Goal: Information Seeking & Learning: Understand process/instructions

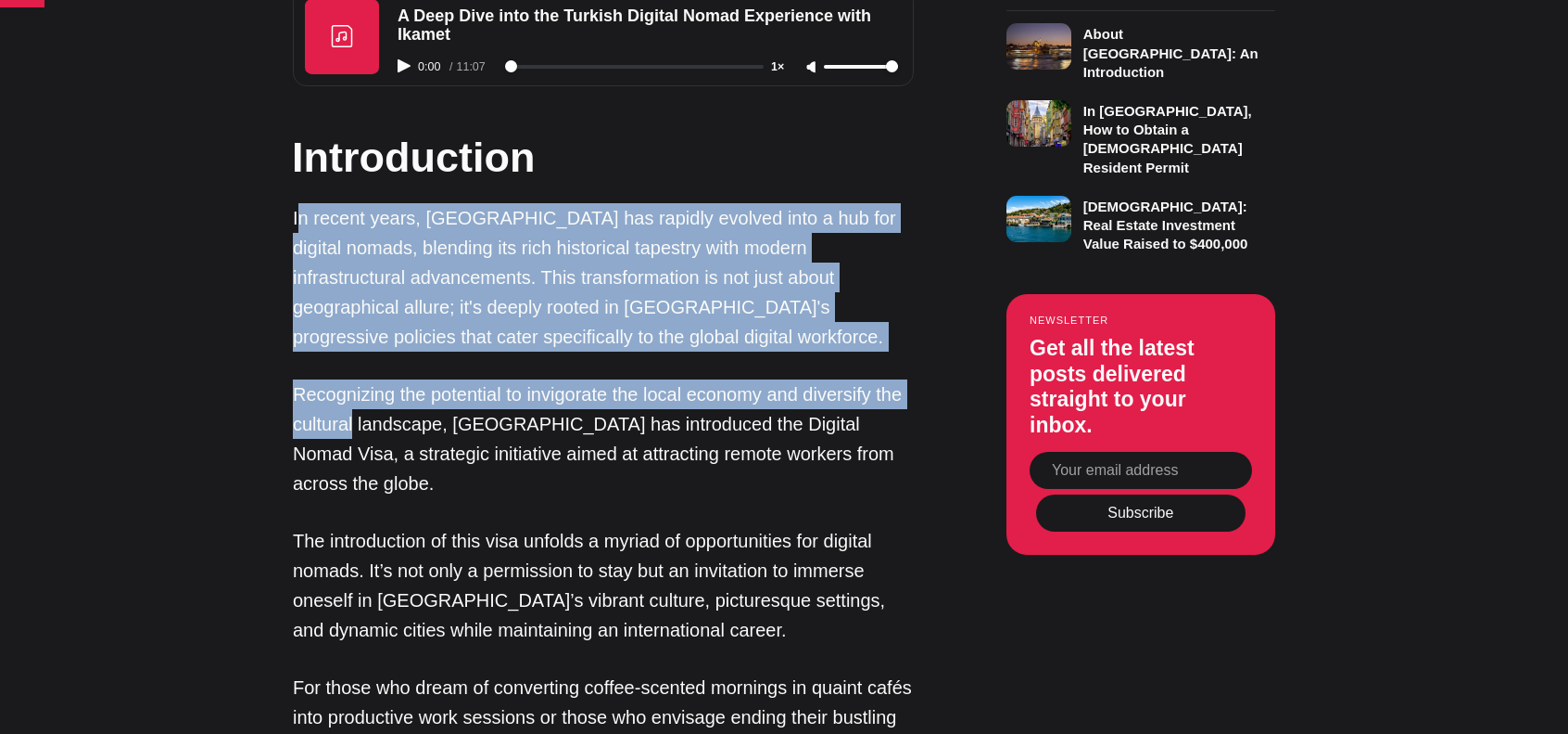
drag, startPoint x: 297, startPoint y: 211, endPoint x: 356, endPoint y: 442, distance: 238.4
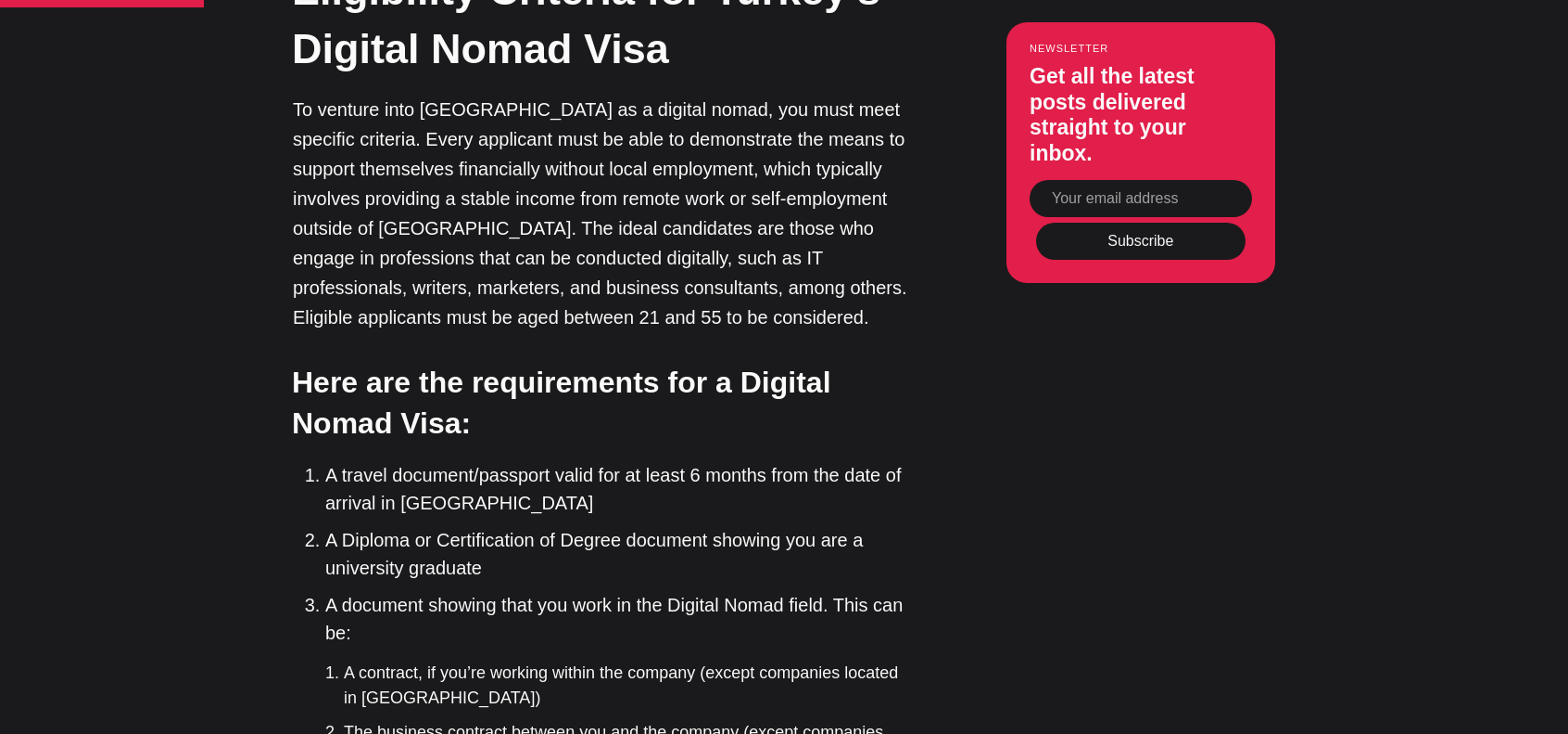
scroll to position [2782, 0]
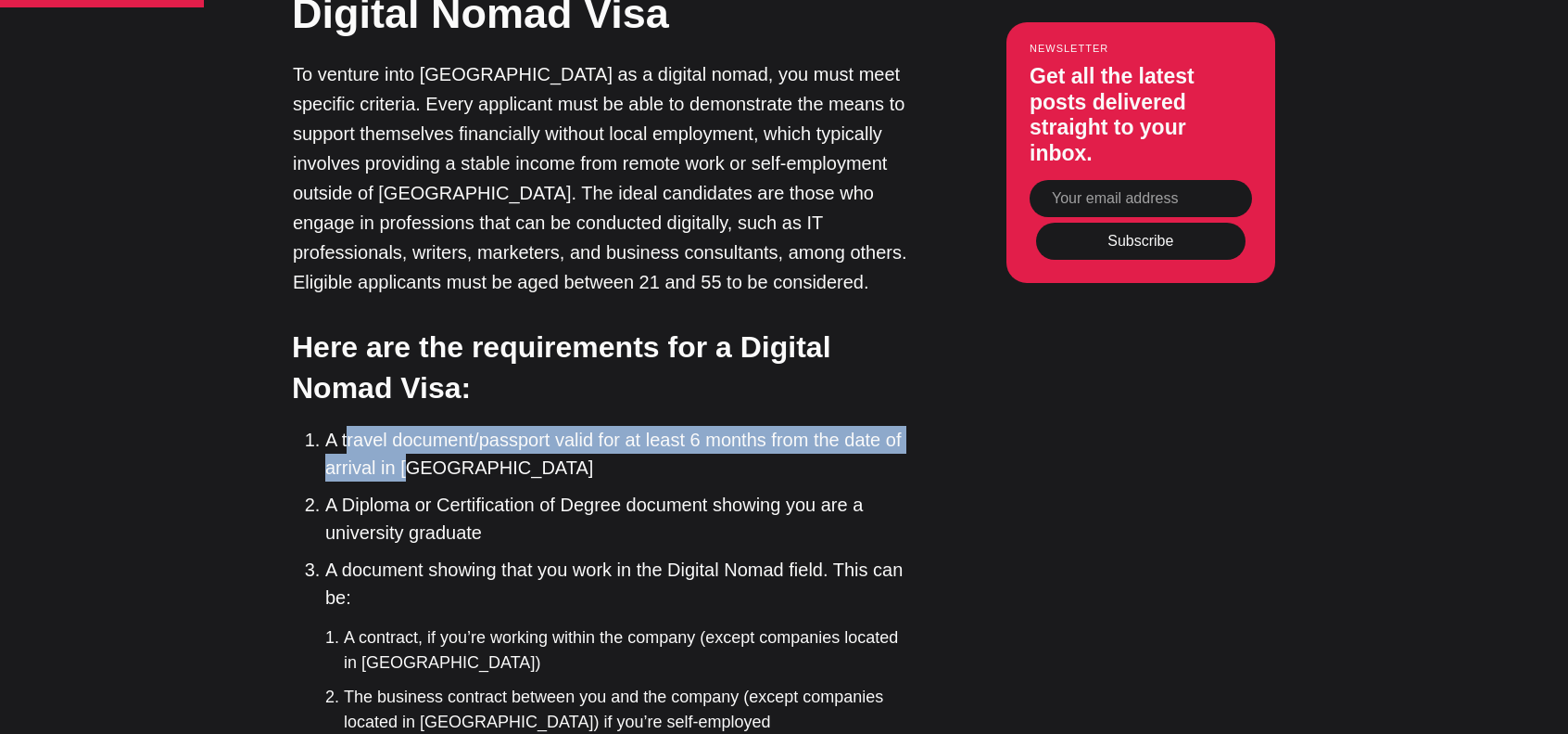
drag, startPoint x: 348, startPoint y: 402, endPoint x: 412, endPoint y: 427, distance: 68.7
click at [412, 427] on li "A travel document/passport valid for at least 6 months from the date of arrival…" at bounding box center [619, 454] width 588 height 56
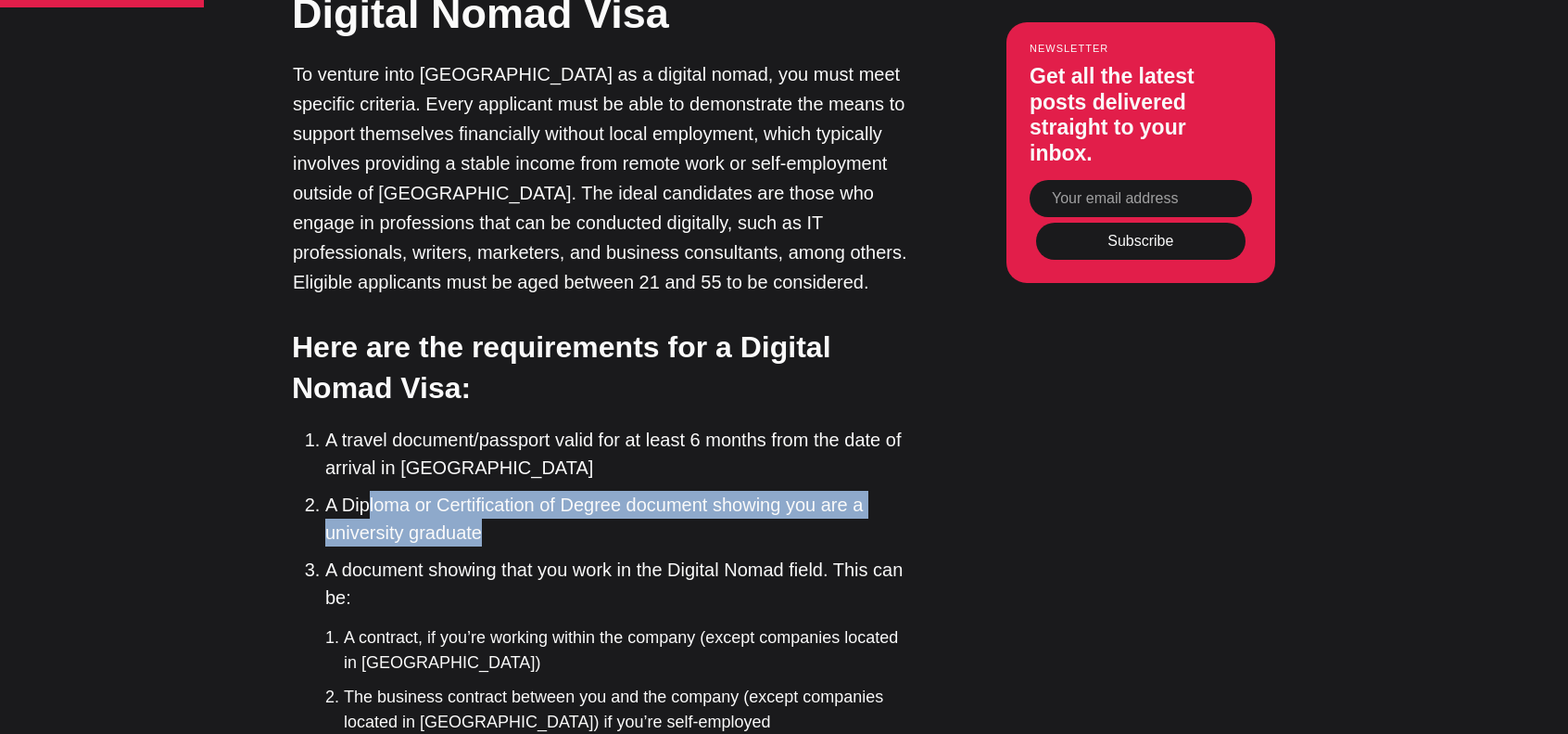
drag, startPoint x: 369, startPoint y: 467, endPoint x: 543, endPoint y: 516, distance: 180.8
click at [543, 516] on li "A Diploma or Certification of Degree document showing you are a university grad…" at bounding box center [619, 519] width 588 height 56
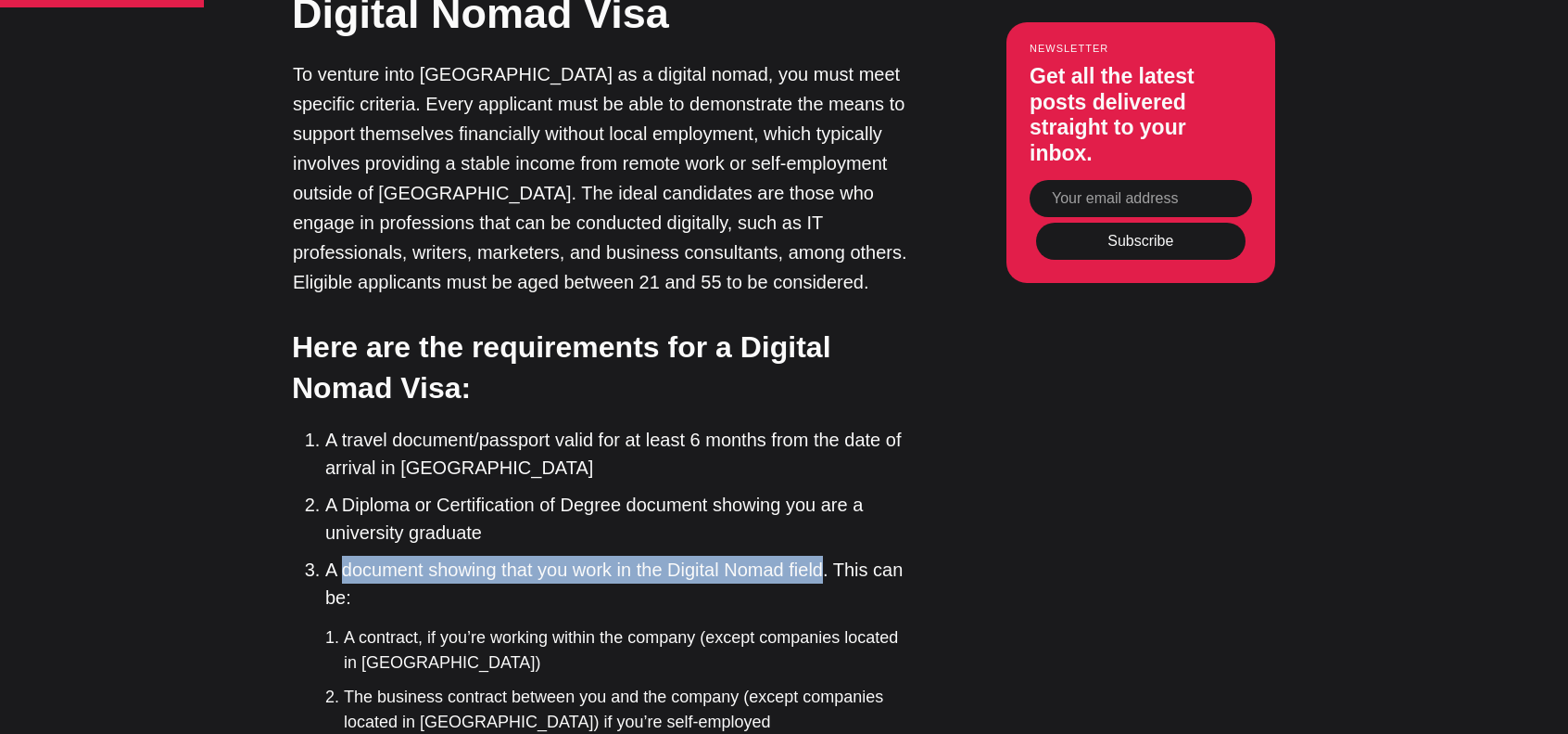
drag, startPoint x: 343, startPoint y: 543, endPoint x: 834, endPoint y: 543, distance: 491.0
click at [834, 556] on li "A document showing that you work in the Digital Nomad field. This can be: A con…" at bounding box center [619, 645] width 588 height 179
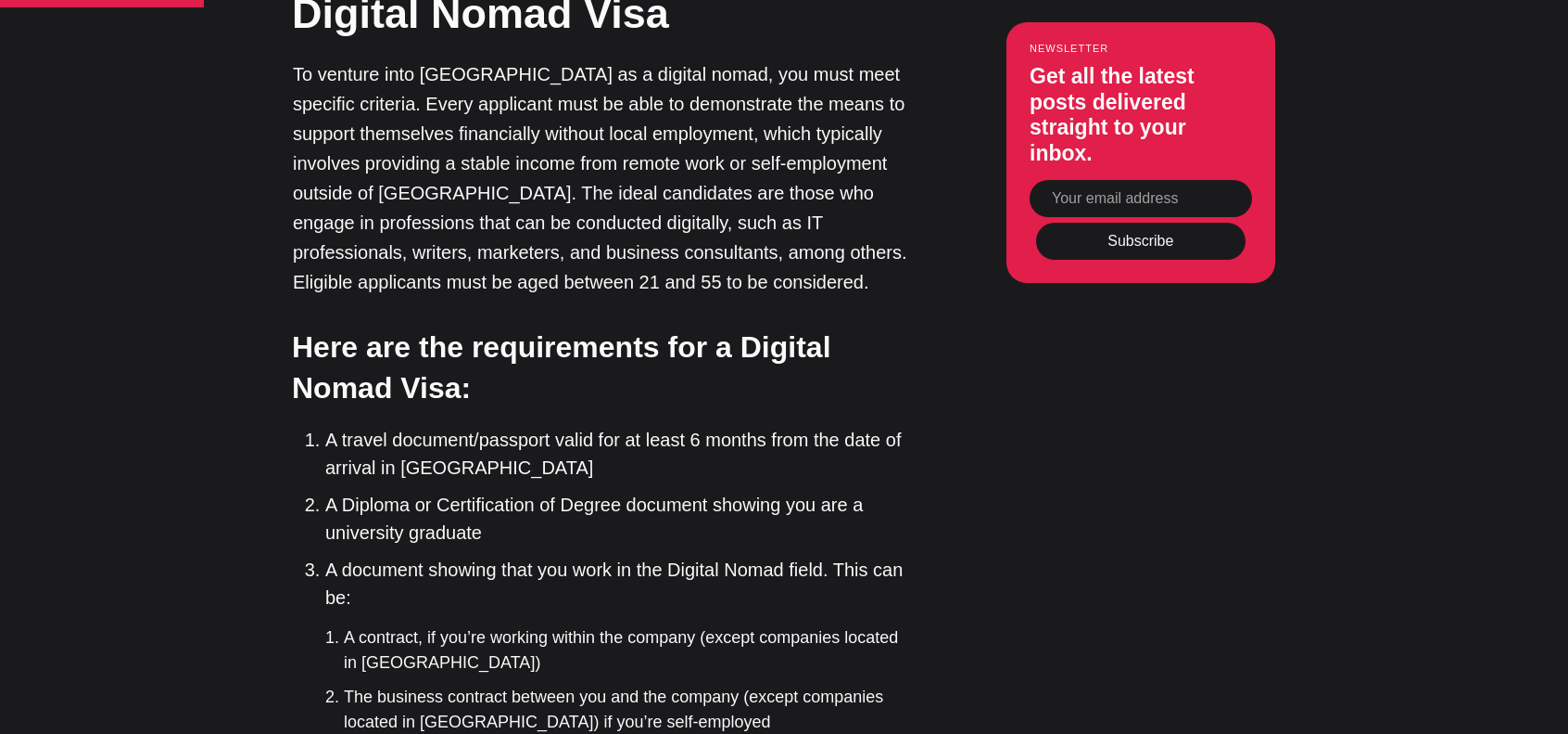
click at [515, 583] on li "A document showing that you work in the Digital Nomad field. This can be: A con…" at bounding box center [619, 645] width 588 height 179
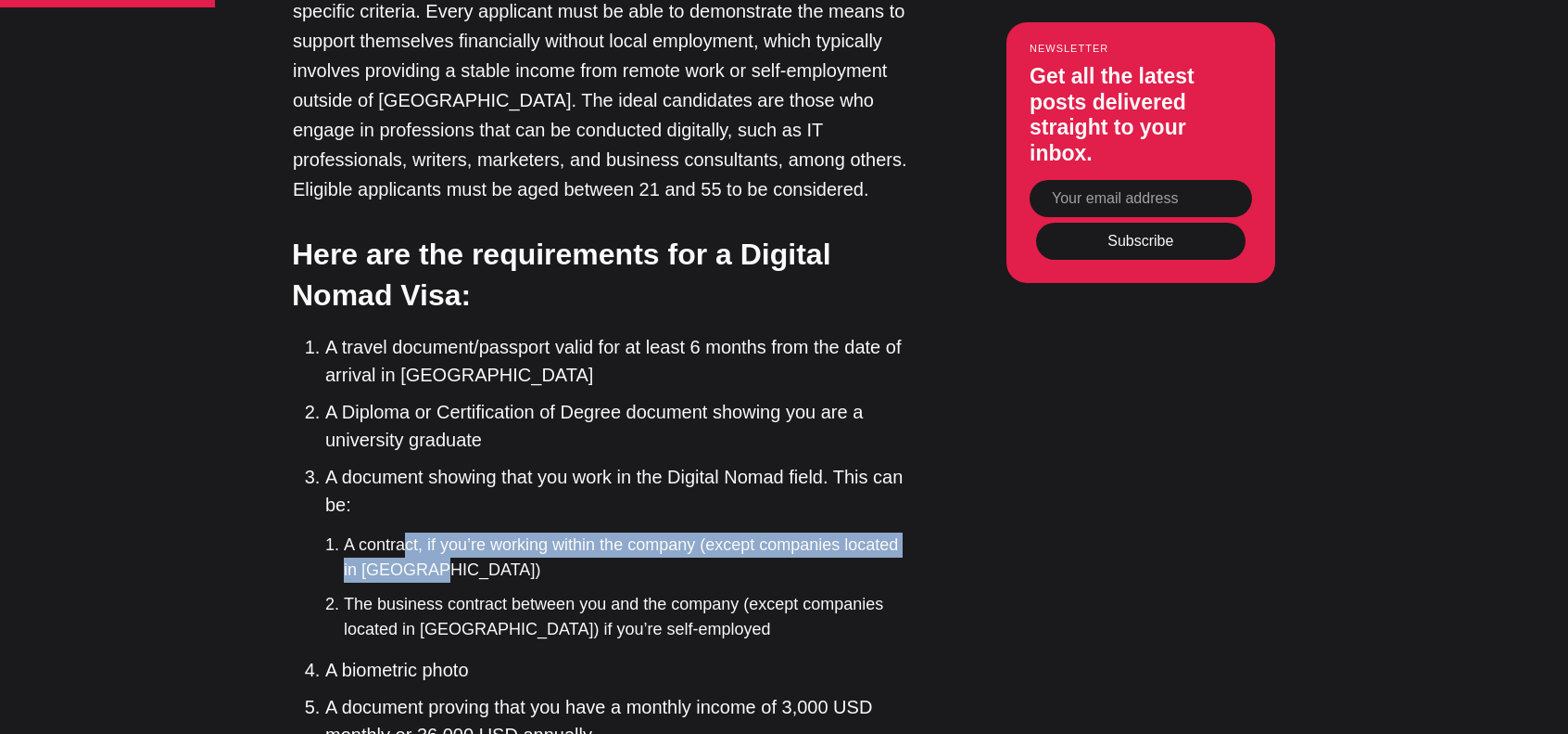
drag, startPoint x: 421, startPoint y: 522, endPoint x: 498, endPoint y: 533, distance: 77.8
click at [498, 533] on li "A contract, if you’re working within the company (except companies located in […" at bounding box center [629, 557] width 570 height 50
click at [498, 547] on li "A contract, if you’re working within the company (except companies located in […" at bounding box center [629, 557] width 570 height 50
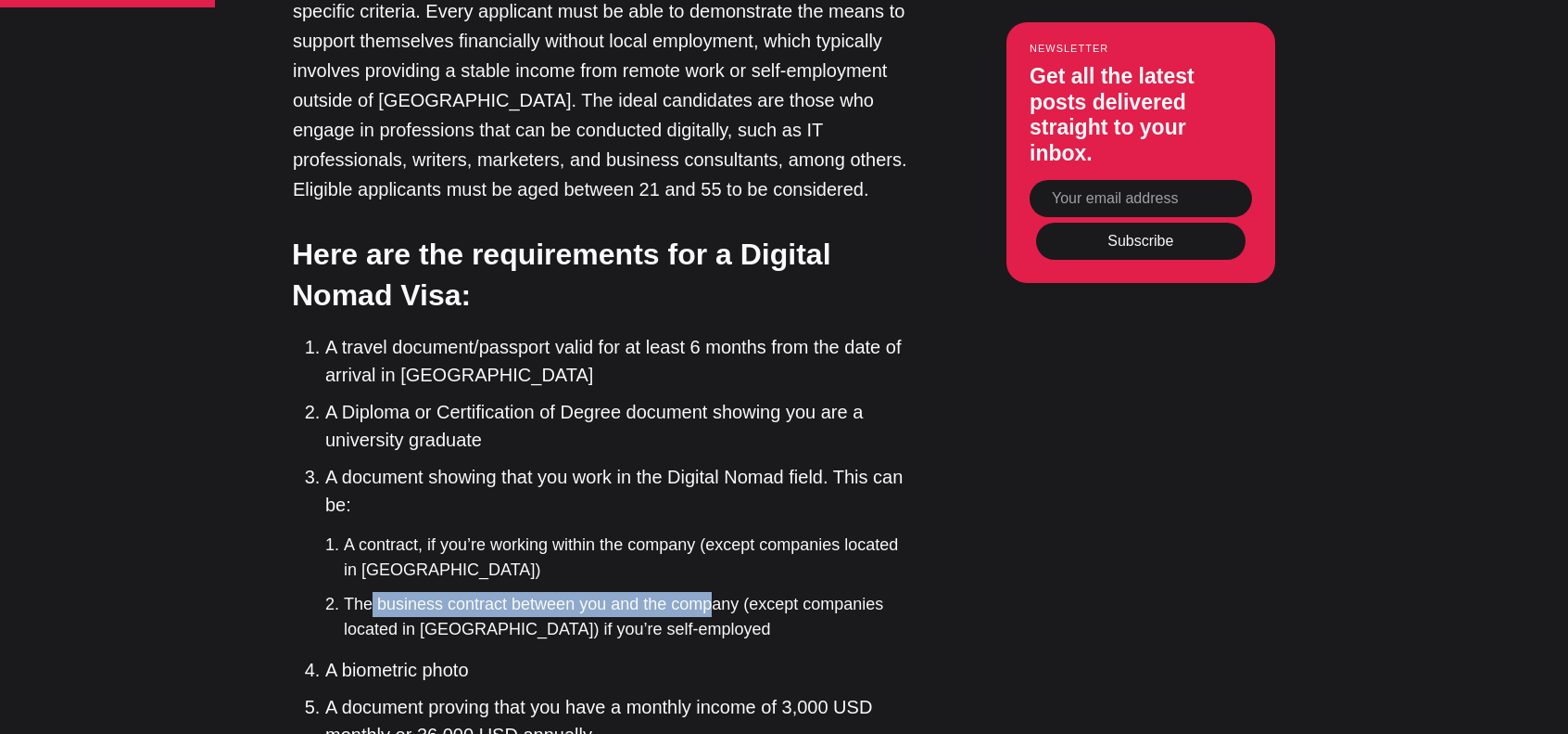
drag, startPoint x: 371, startPoint y: 569, endPoint x: 706, endPoint y: 584, distance: 335.3
click at [706, 592] on li "The business contract between you and the company (except companies located in …" at bounding box center [629, 617] width 570 height 50
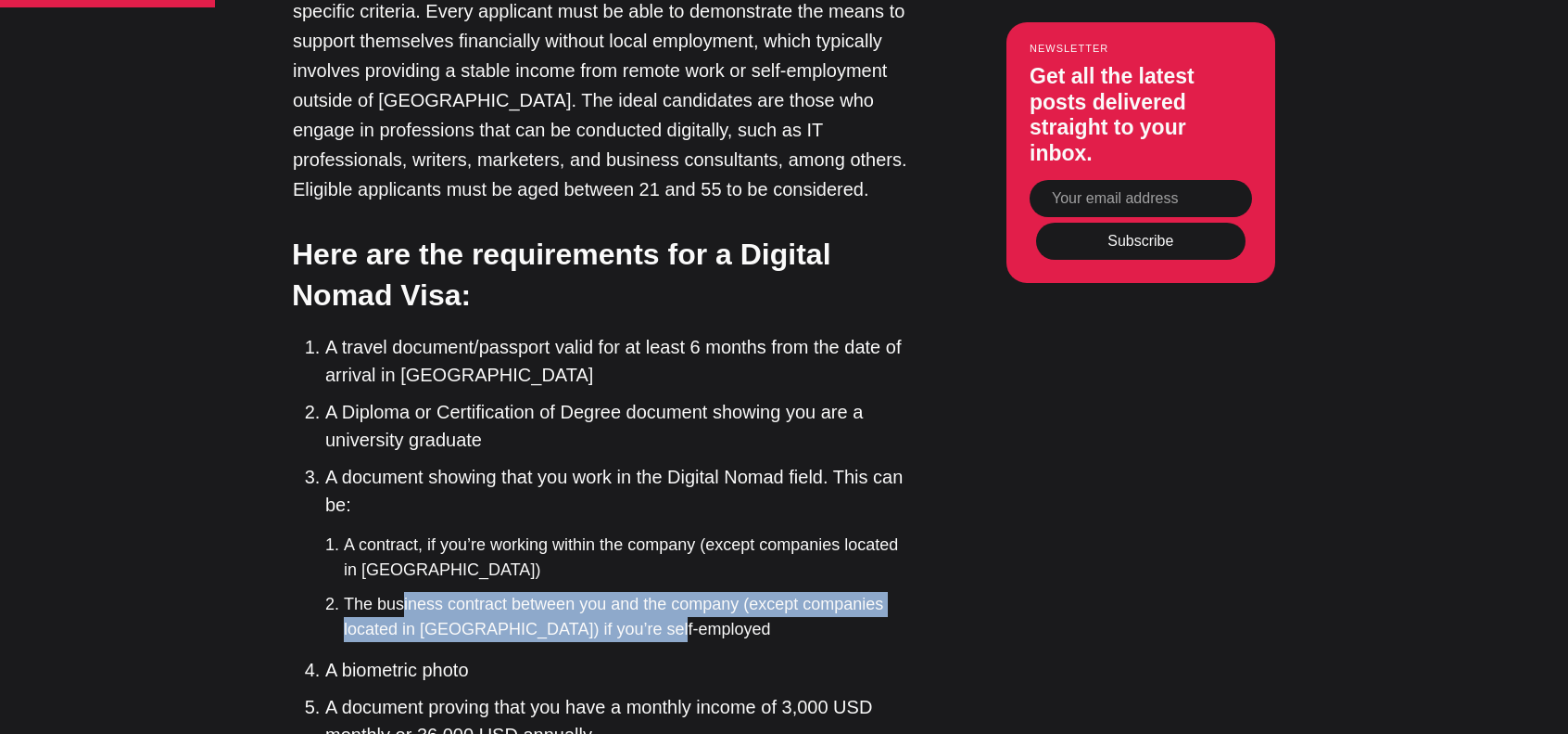
drag, startPoint x: 681, startPoint y: 601, endPoint x: 402, endPoint y: 570, distance: 280.7
click at [402, 592] on li "The business contract between you and the company (except companies located in …" at bounding box center [629, 617] width 570 height 50
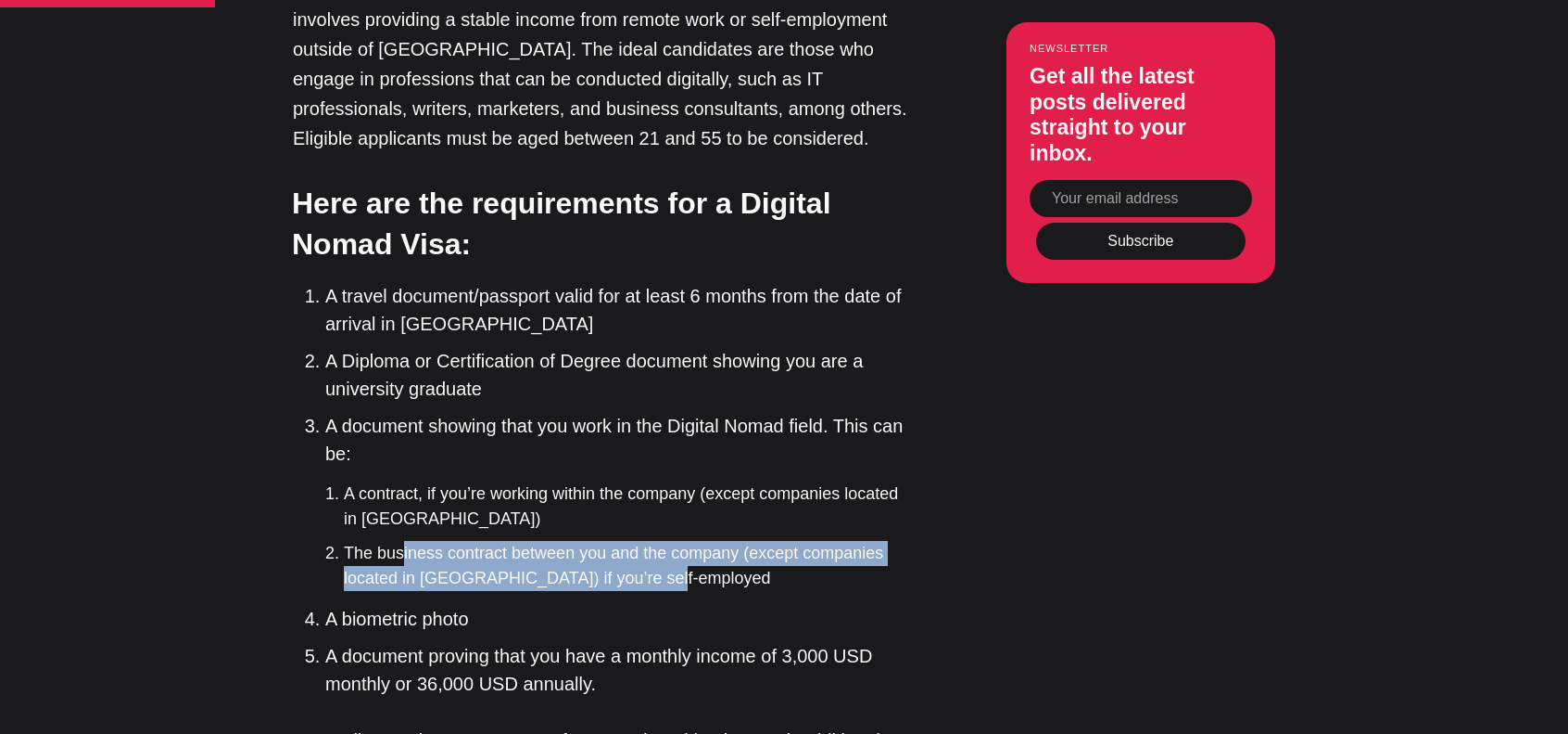
scroll to position [2968, 0]
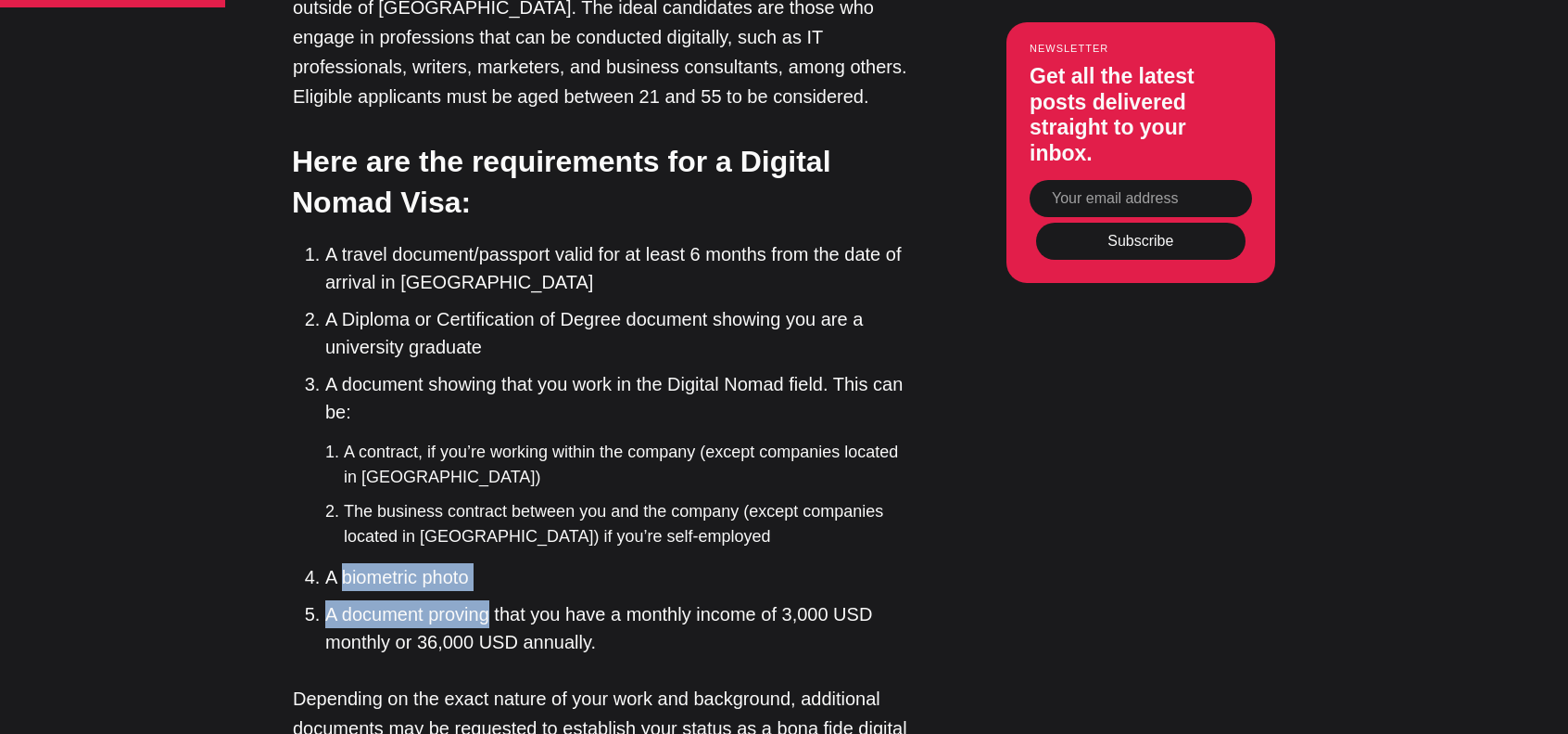
drag, startPoint x: 343, startPoint y: 550, endPoint x: 495, endPoint y: 571, distance: 153.4
click at [494, 572] on ol "A travel document/passport valid for at least 6 months from the date of arrival…" at bounding box center [610, 448] width 608 height 416
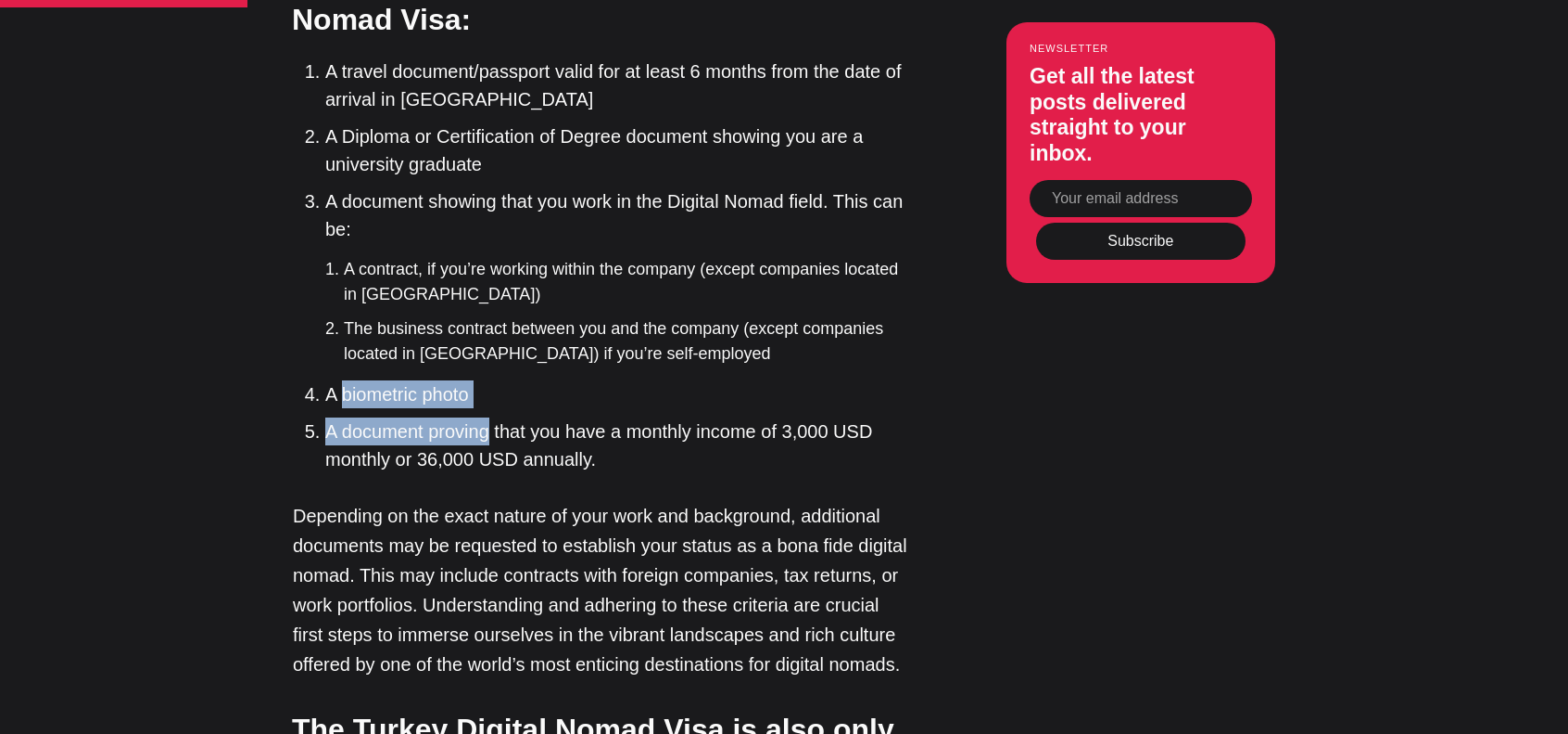
scroll to position [3153, 0]
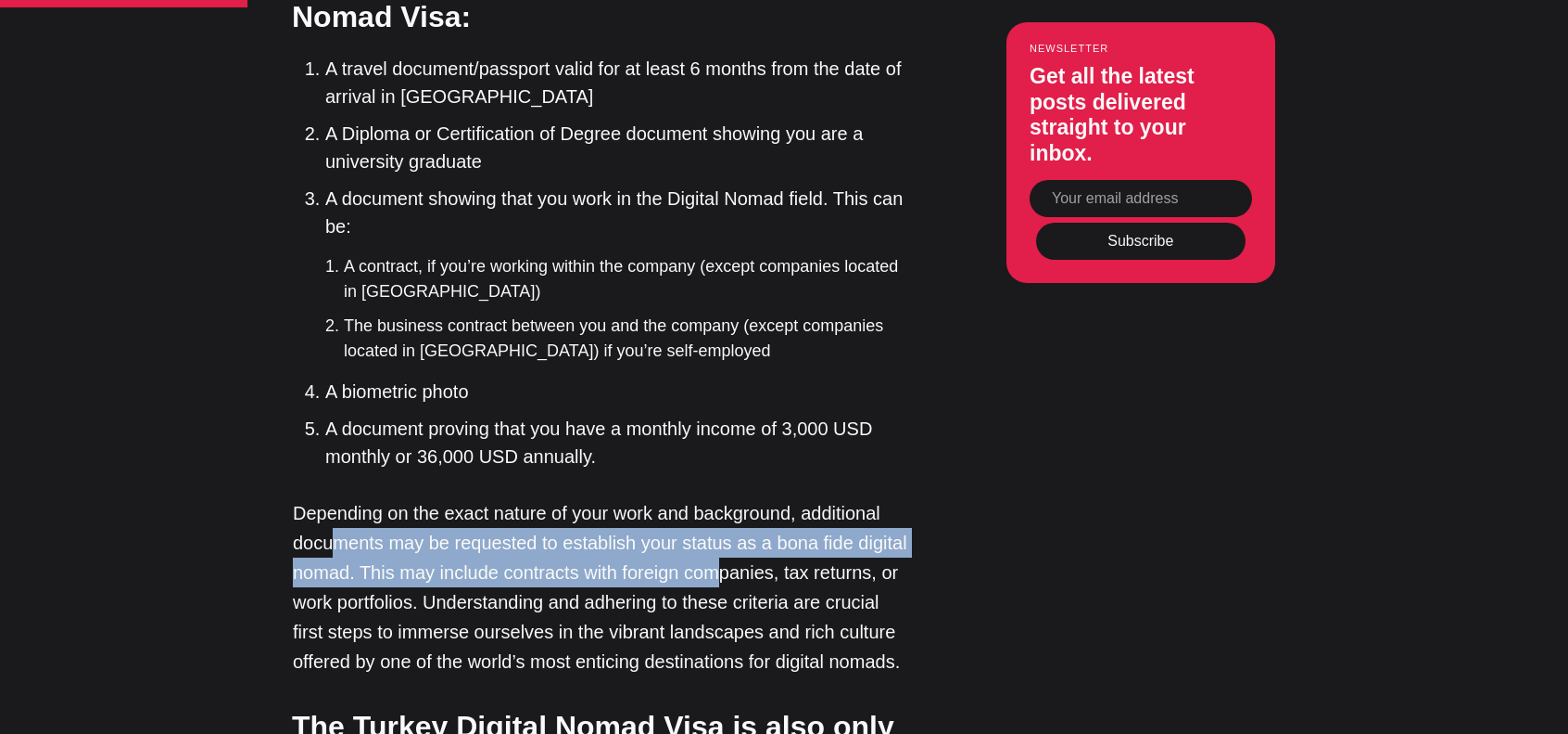
drag, startPoint x: 329, startPoint y: 515, endPoint x: 703, endPoint y: 533, distance: 374.4
click at [706, 533] on p "Depending on the exact nature of your work and background, additional documents…" at bounding box center [604, 587] width 621 height 178
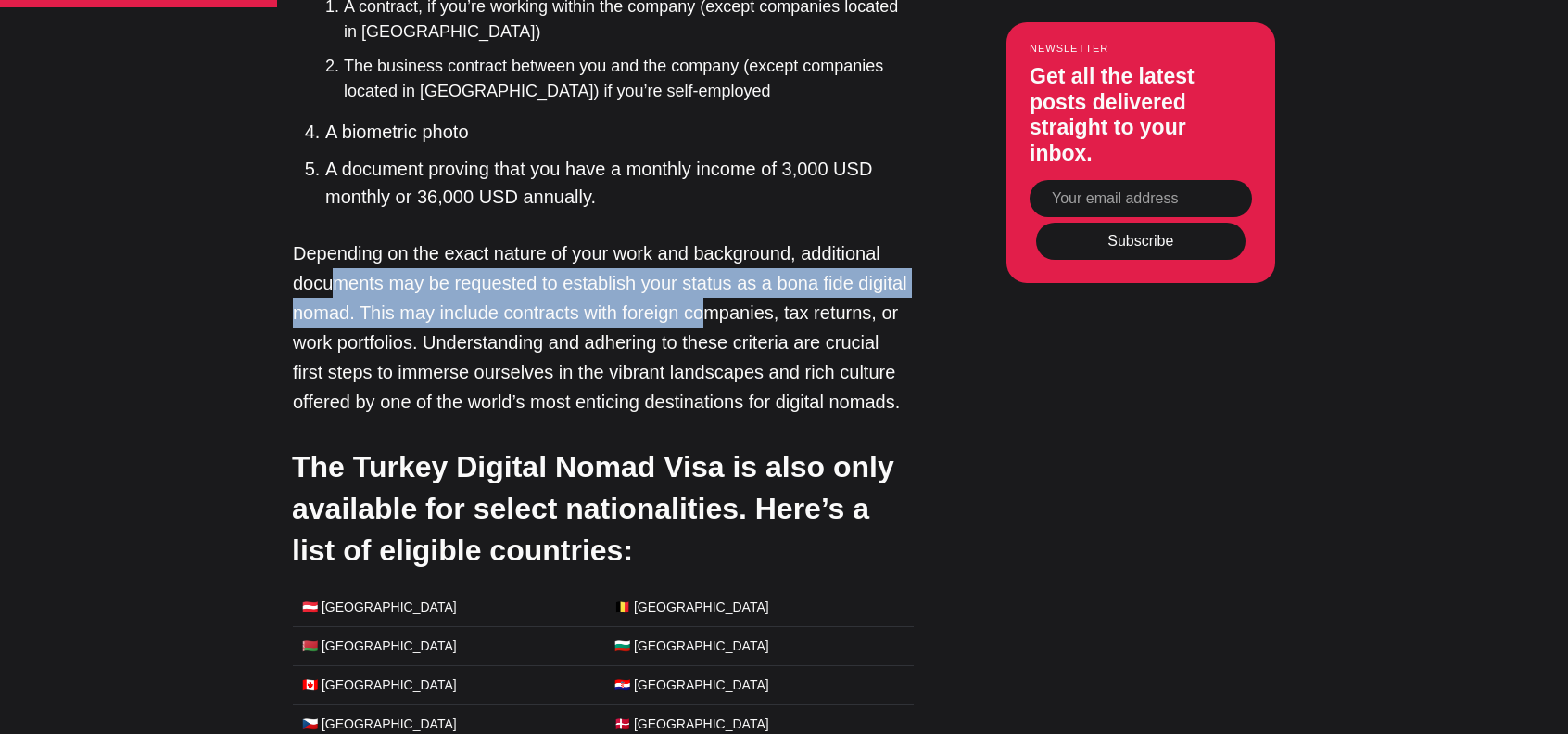
scroll to position [3431, 0]
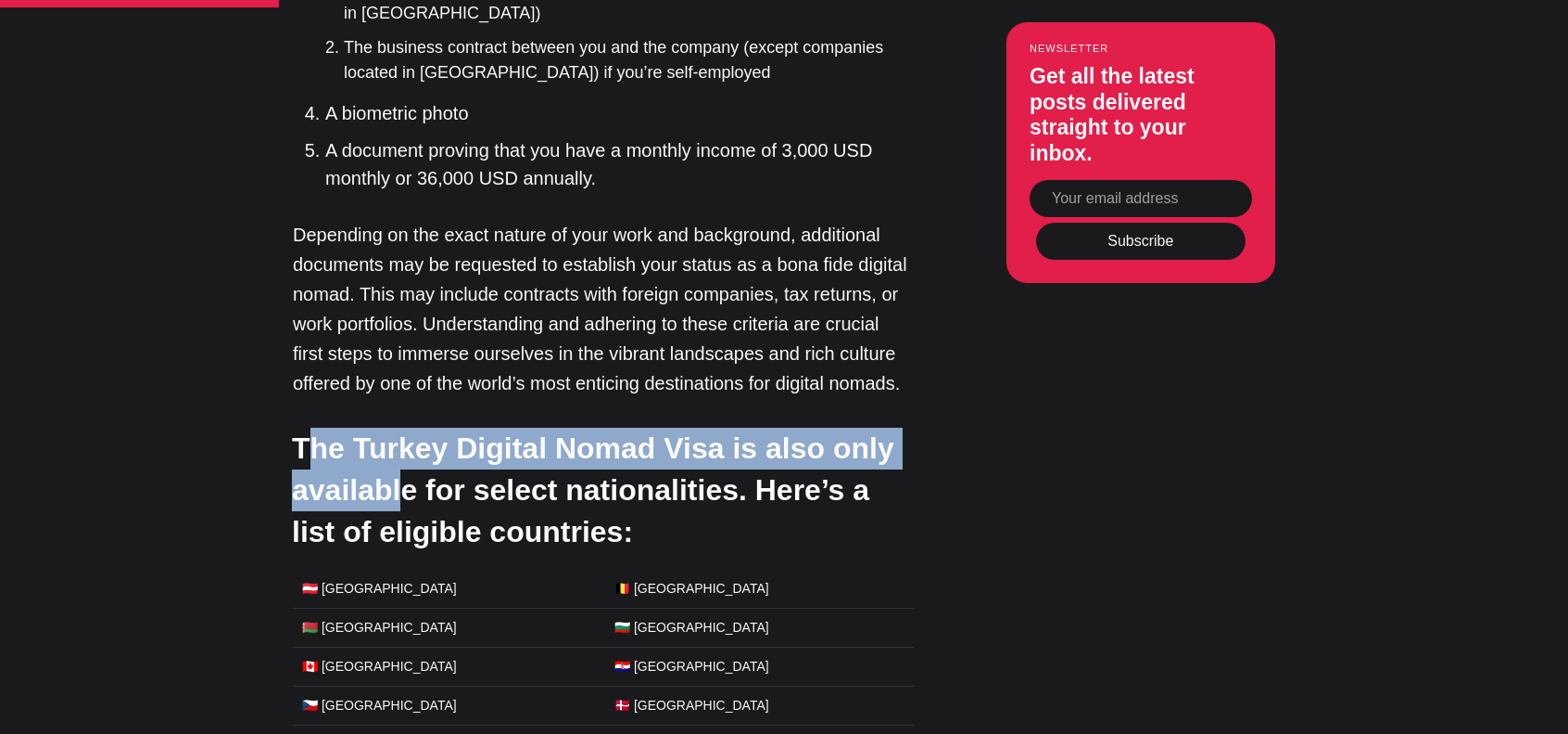
drag, startPoint x: 318, startPoint y: 417, endPoint x: 406, endPoint y: 477, distance: 106.5
click at [406, 477] on h3 "The Turkey Digital Nomad Visa is also only available for select nationalities. …" at bounding box center [603, 489] width 621 height 124
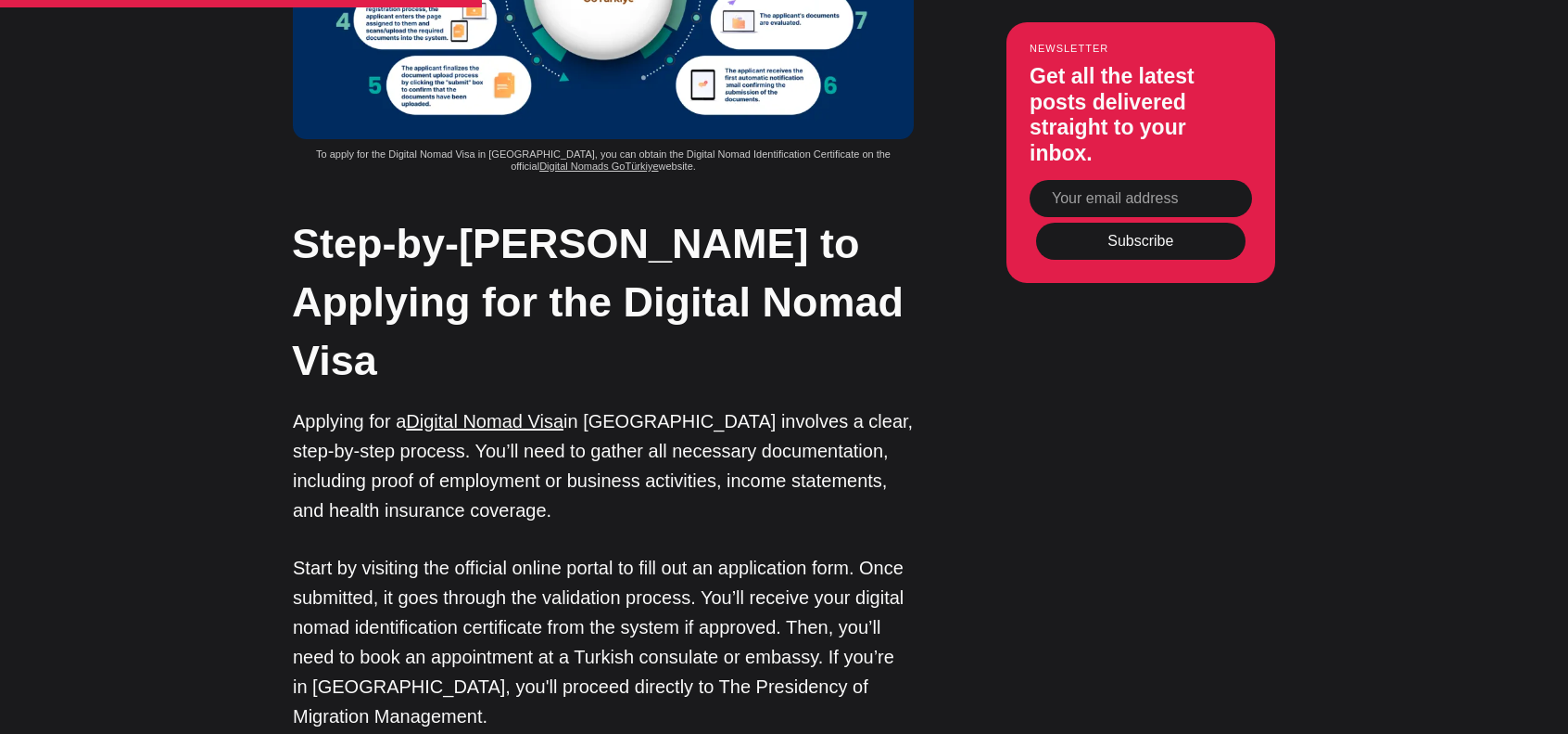
scroll to position [5194, 0]
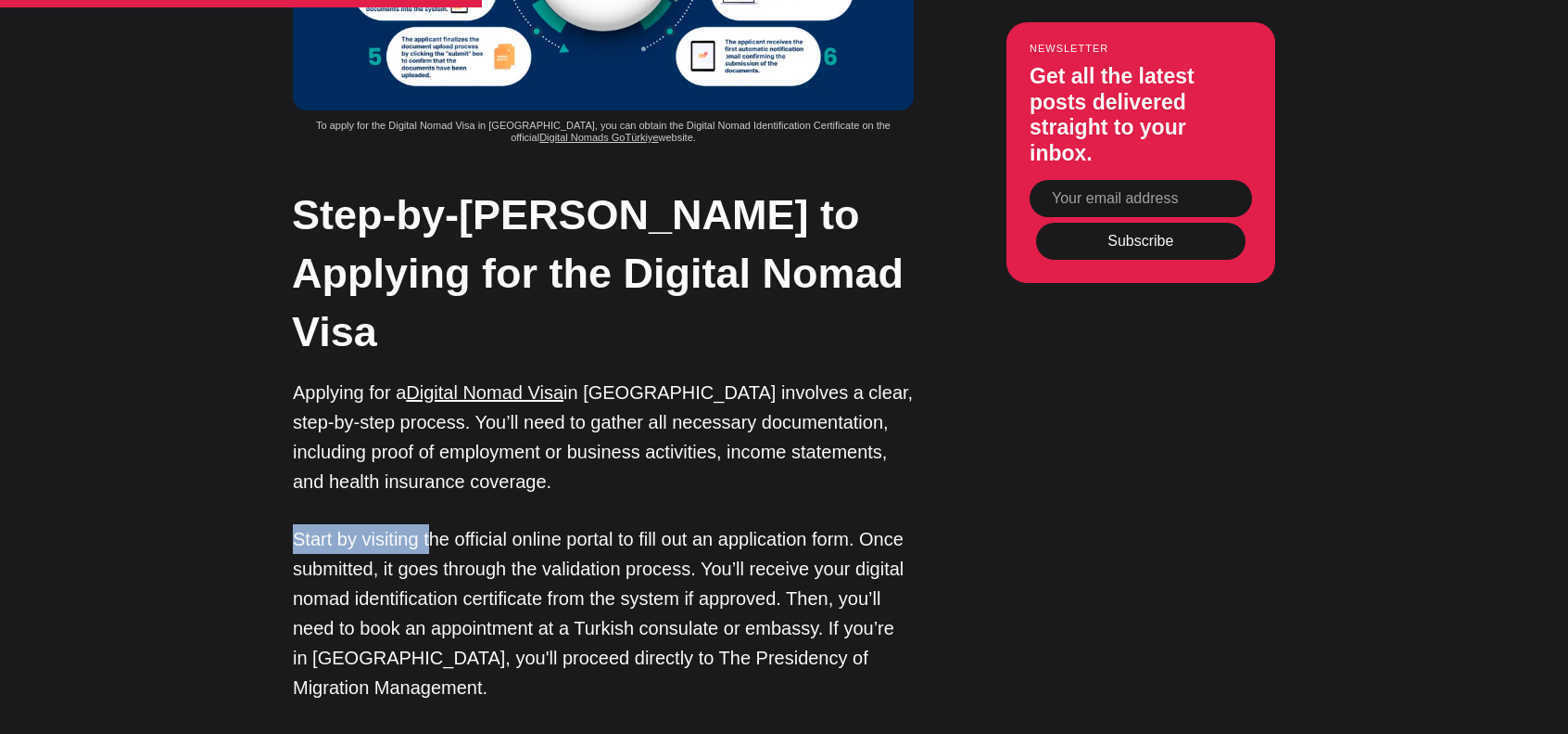
drag, startPoint x: 297, startPoint y: 502, endPoint x: 430, endPoint y: 509, distance: 133.2
click at [430, 524] on p "Start by visiting the official online portal to fill out an application form. O…" at bounding box center [604, 613] width 621 height 178
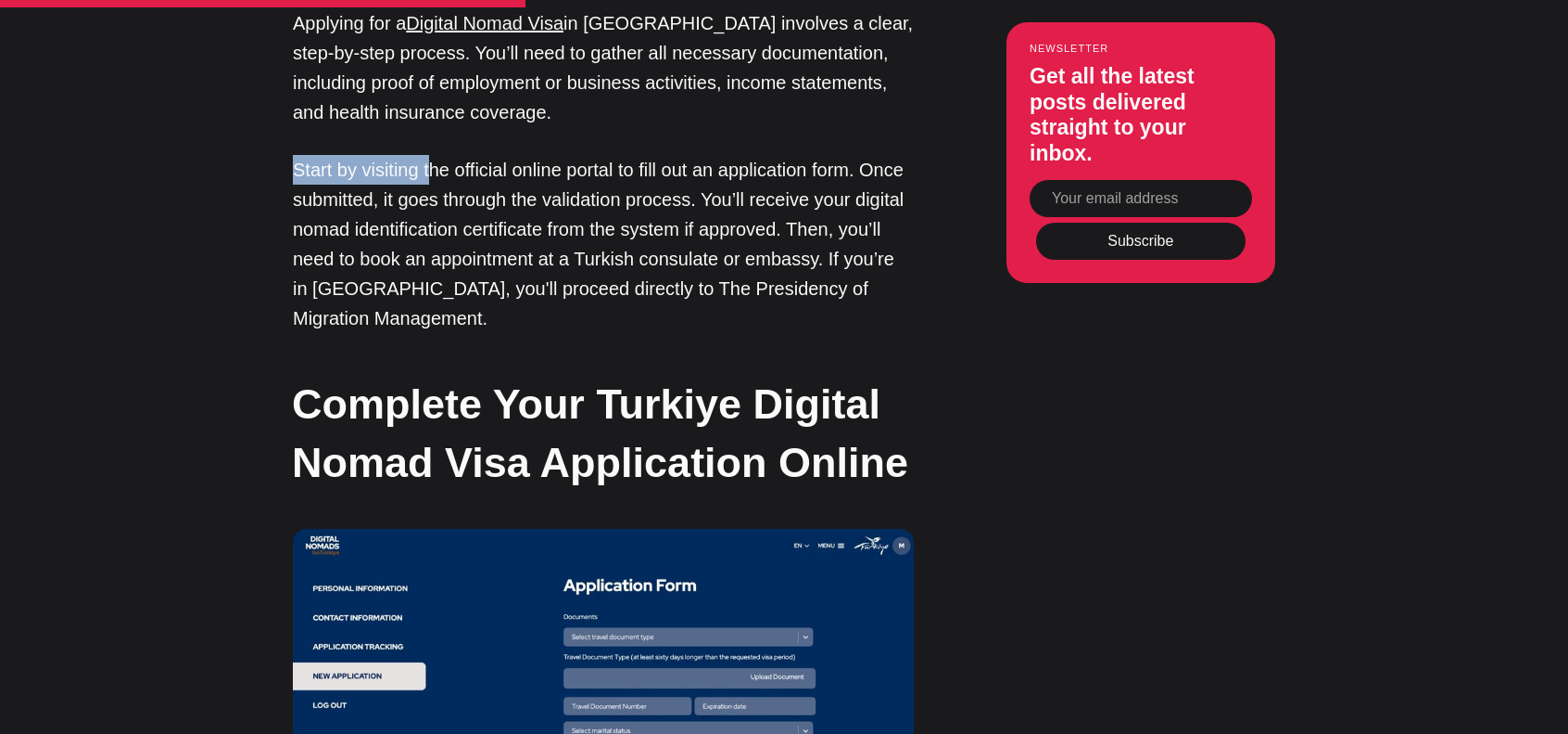
scroll to position [5565, 0]
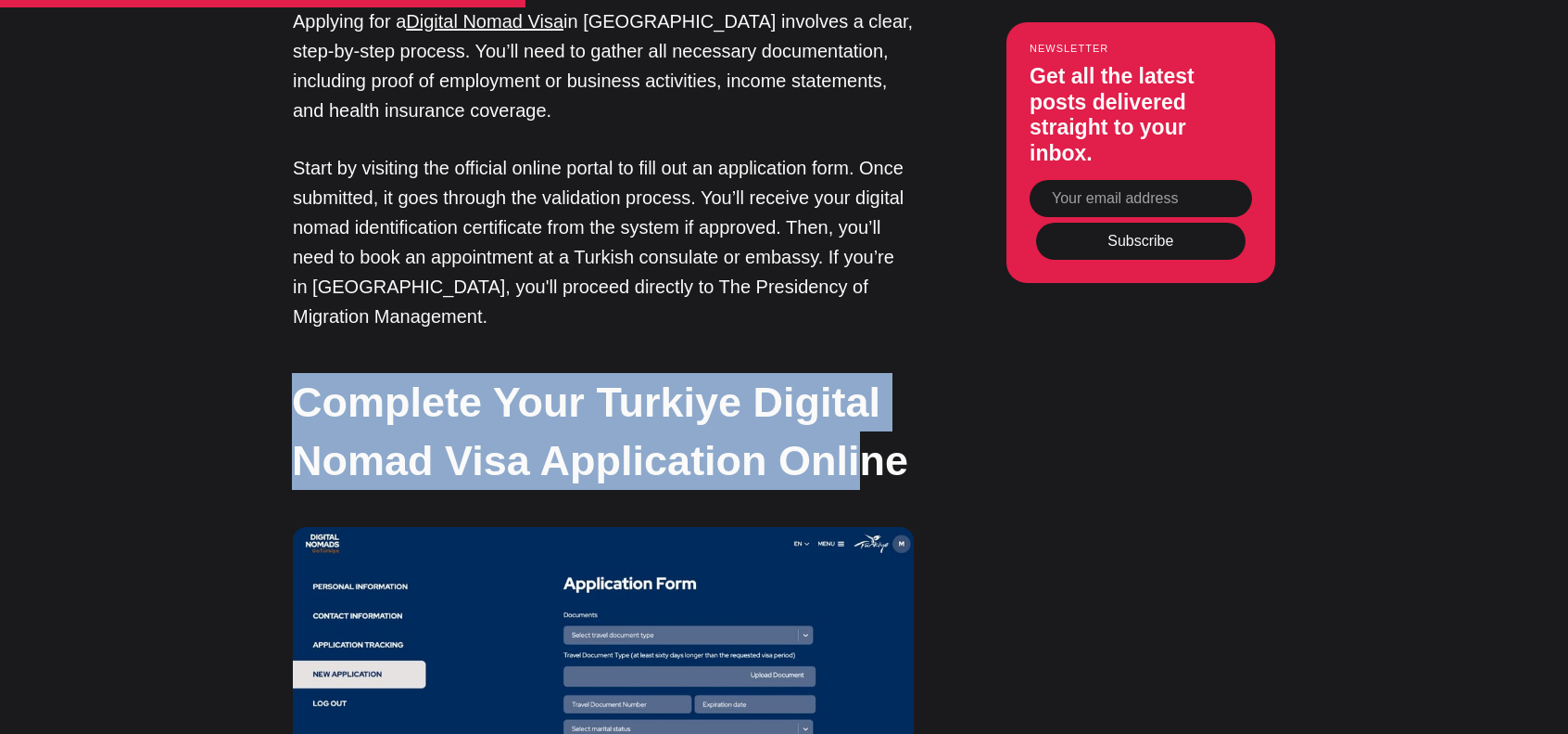
drag, startPoint x: 295, startPoint y: 358, endPoint x: 869, endPoint y: 447, distance: 580.9
click at [869, 447] on h2 "Complete Your Turkiye Digital Nomad Visa Application Online" at bounding box center [603, 431] width 621 height 116
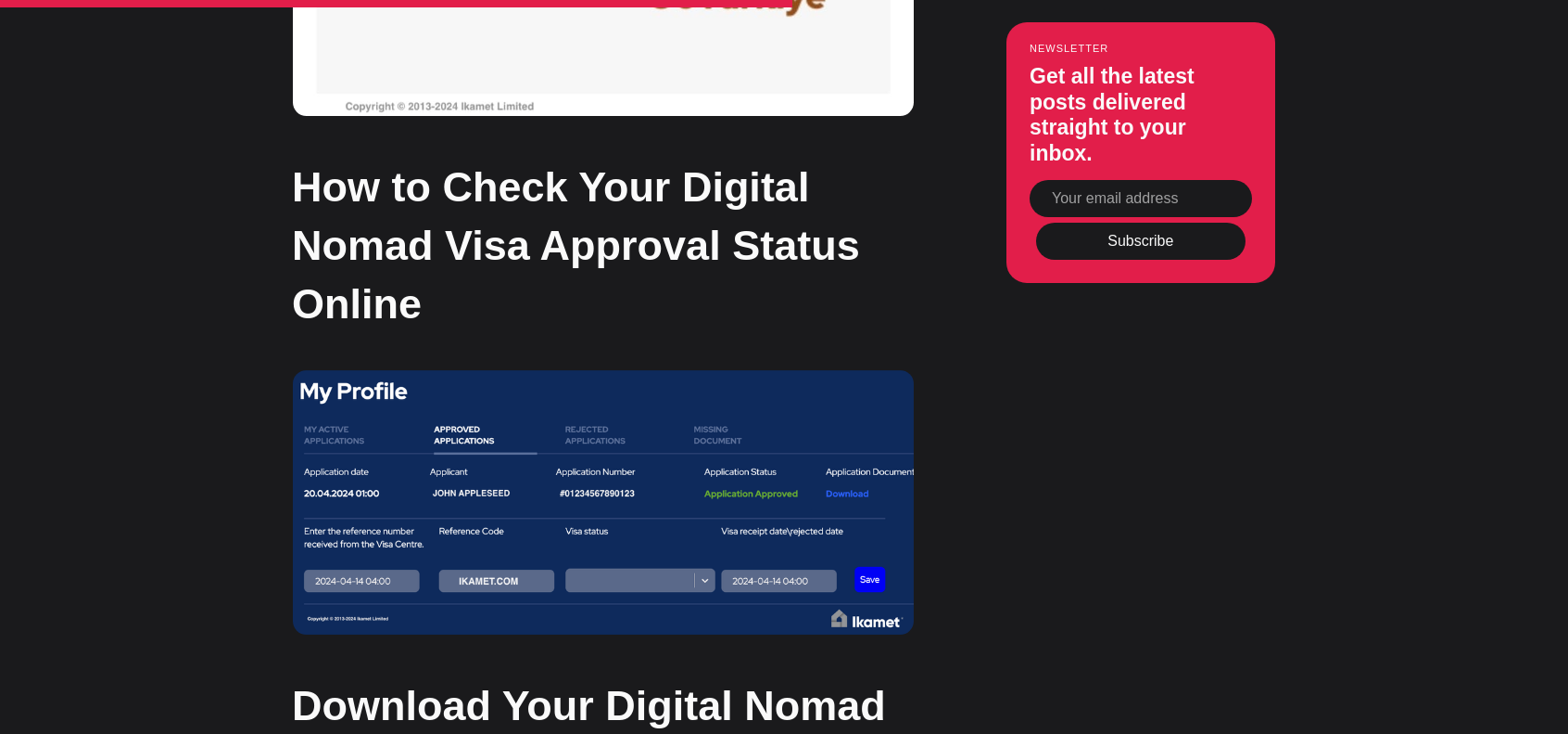
scroll to position [7884, 0]
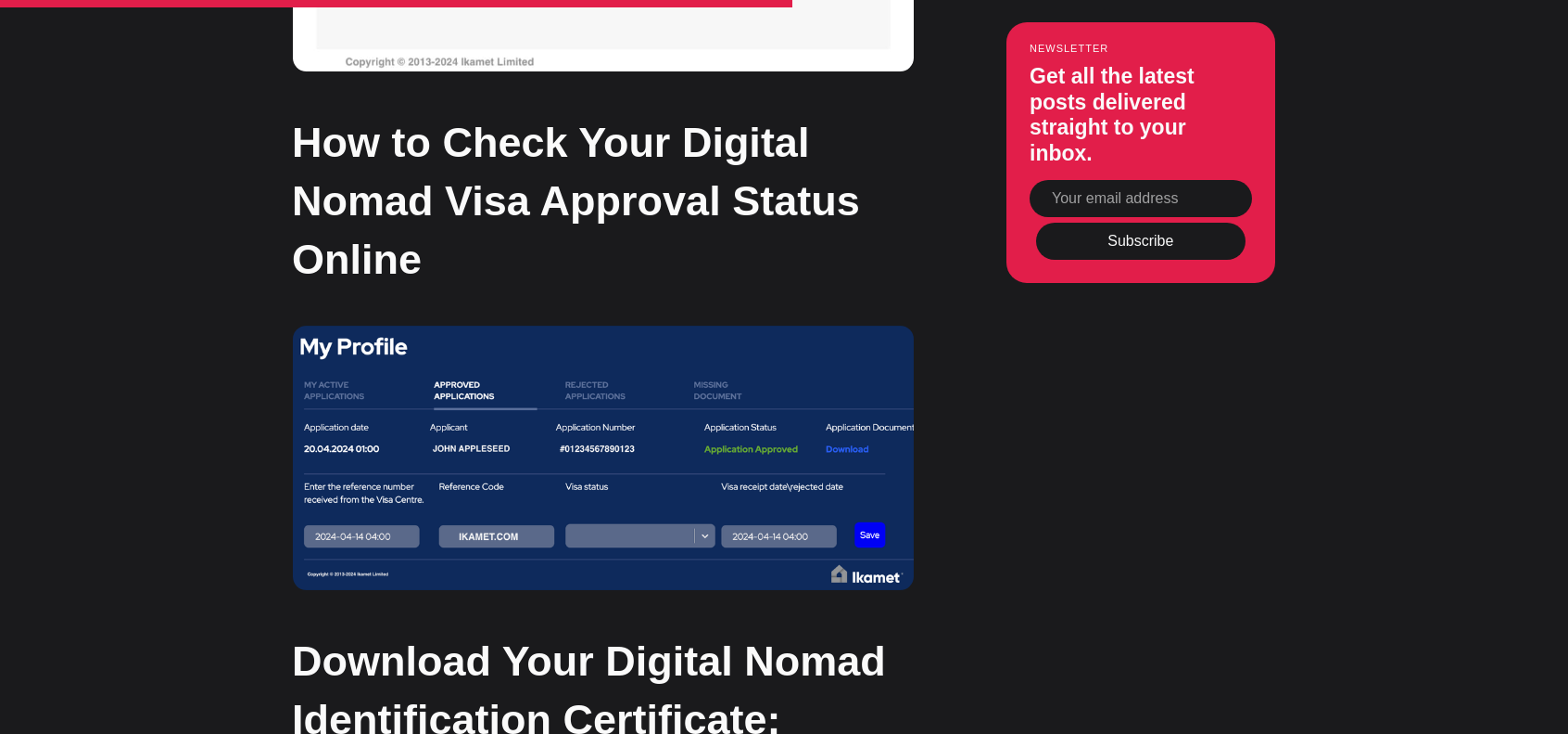
click at [480, 426] on img at bounding box center [604, 457] width 621 height 265
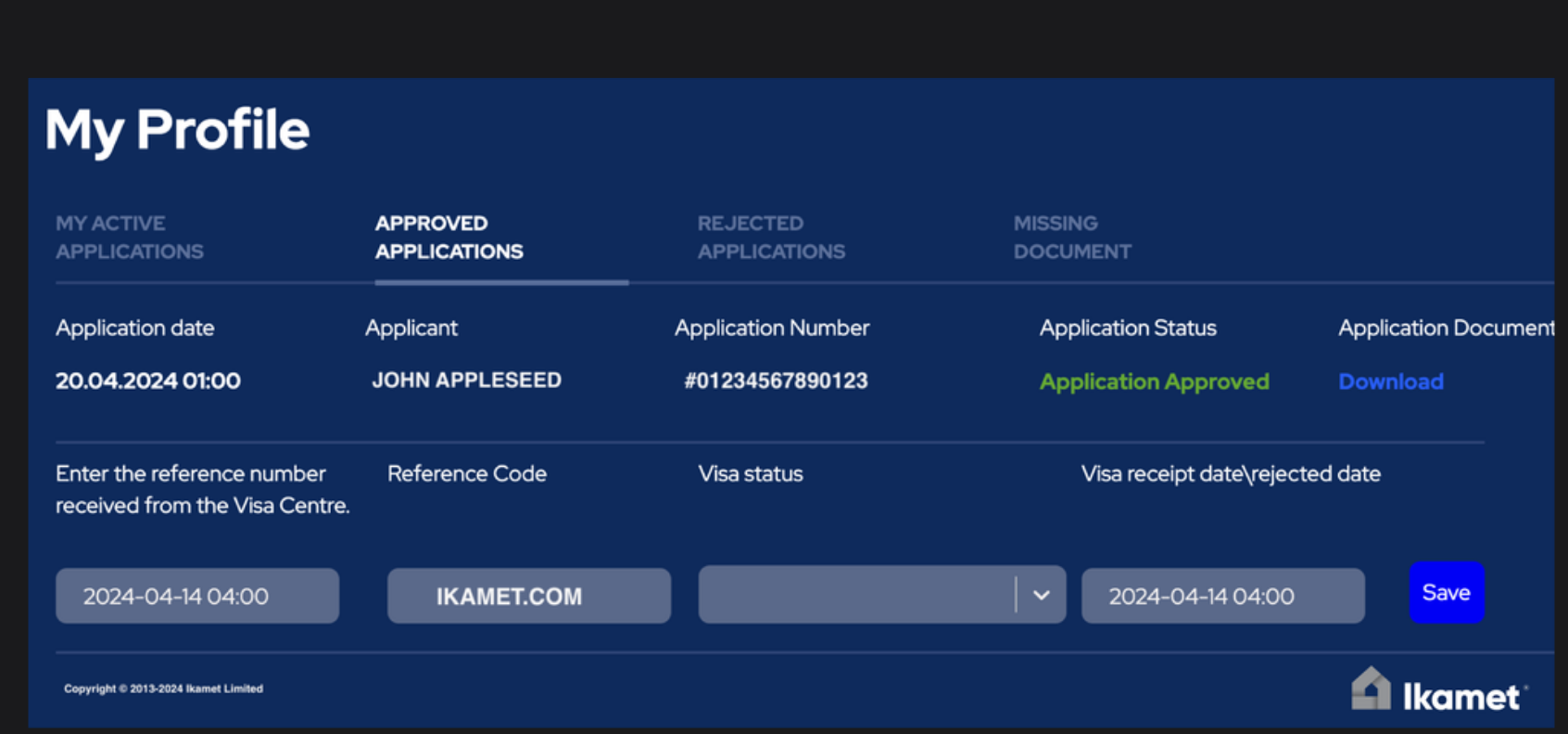
click at [555, 336] on img at bounding box center [791, 403] width 1527 height 651
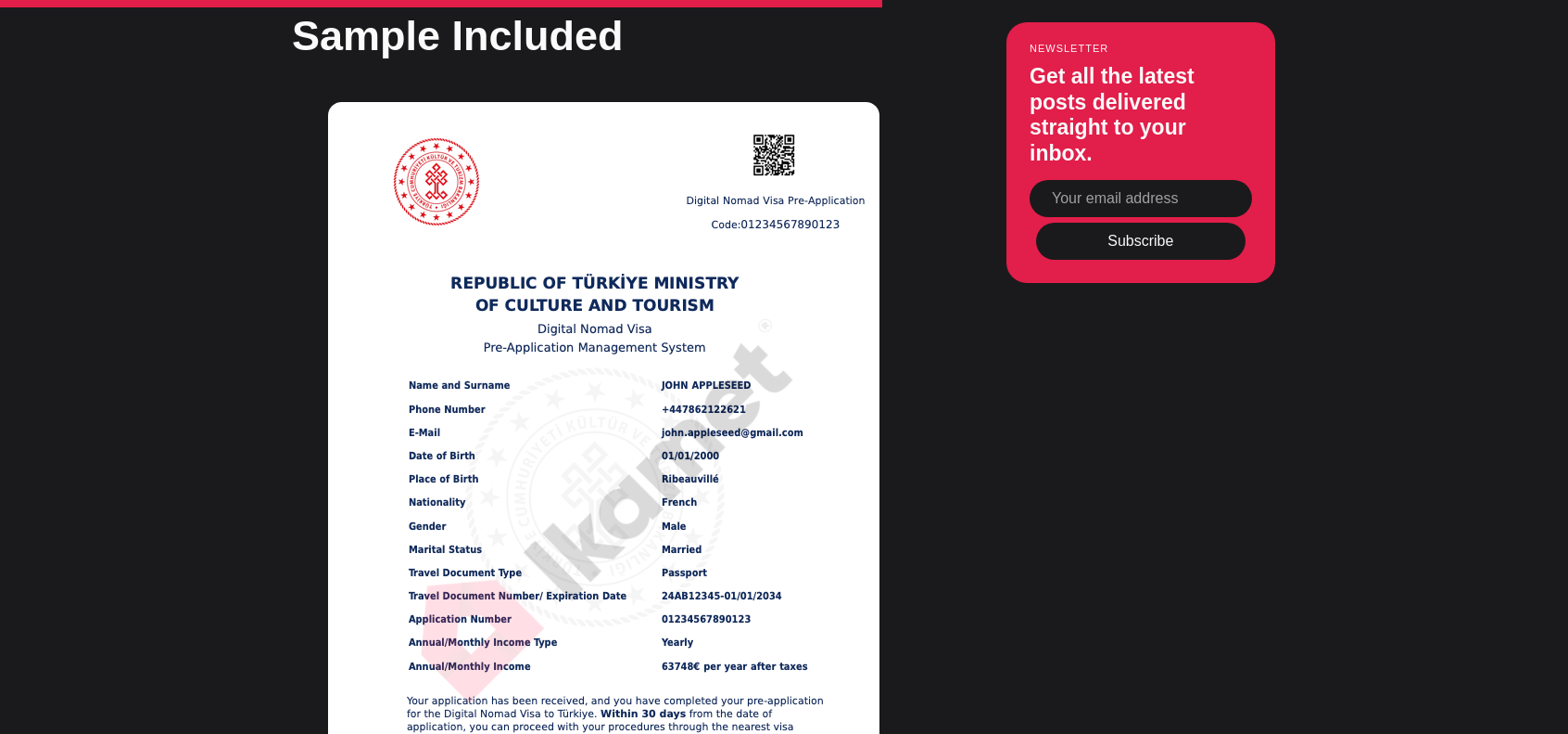
scroll to position [8811, 0]
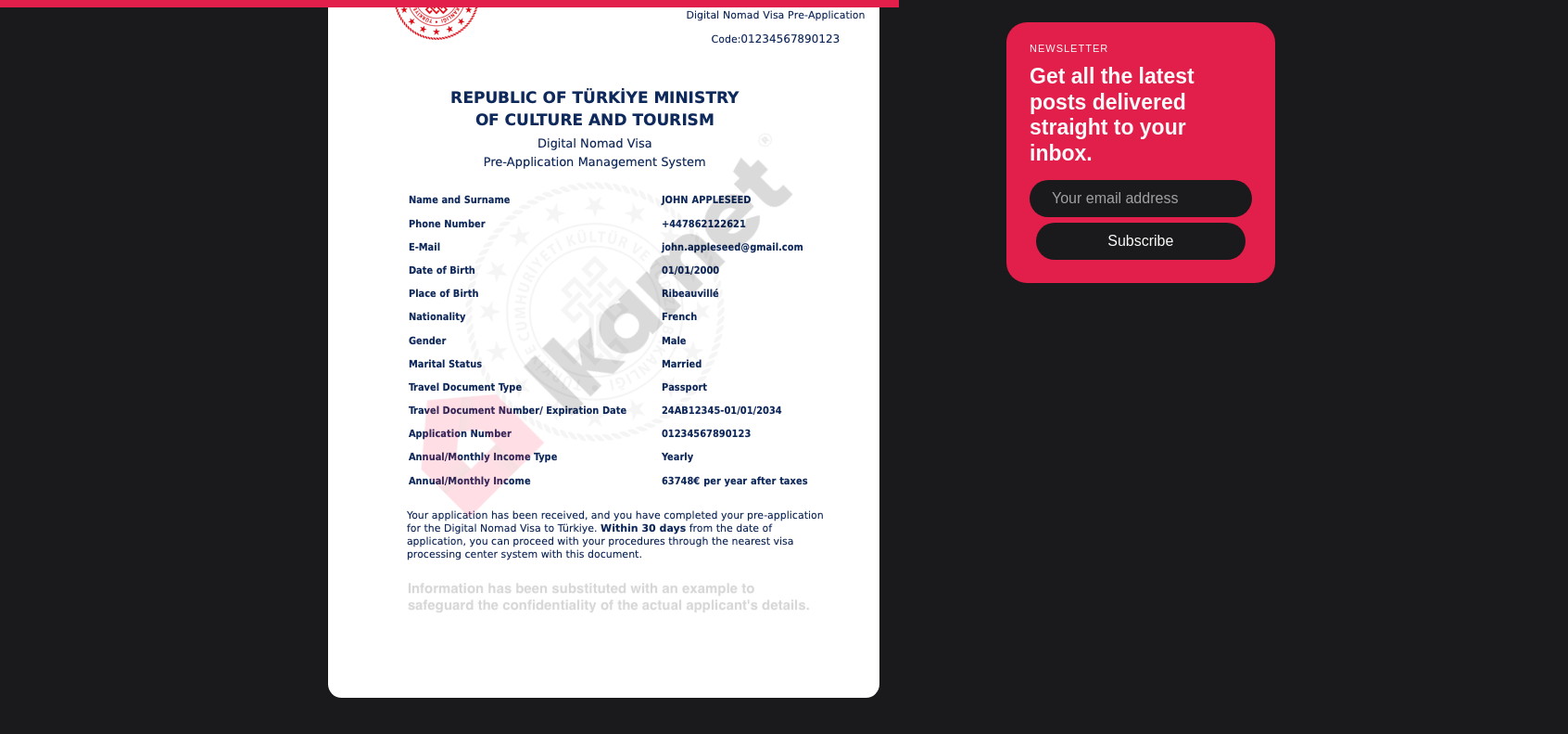
click at [574, 322] on img at bounding box center [604, 307] width 552 height 781
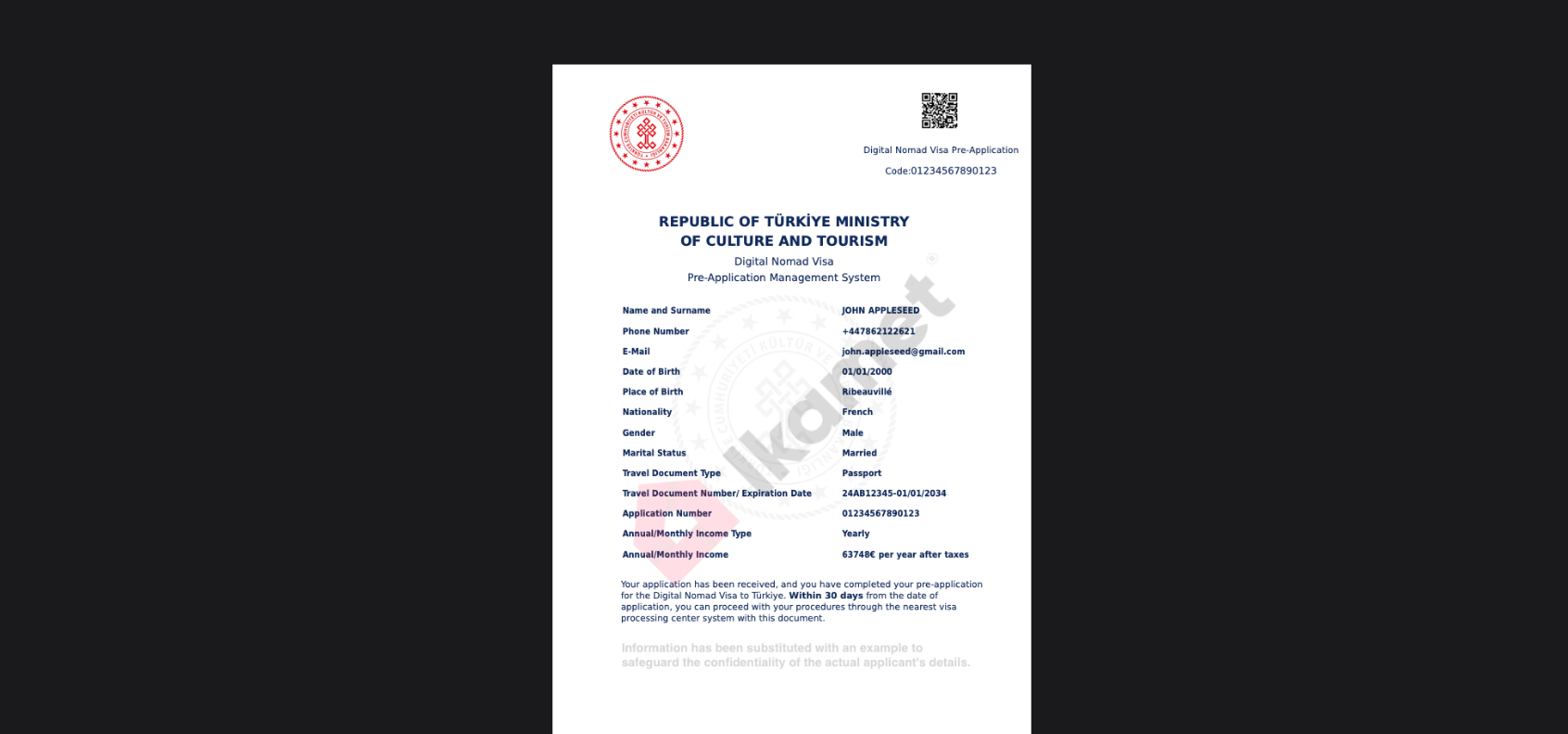
click at [874, 366] on img at bounding box center [792, 403] width 479 height 678
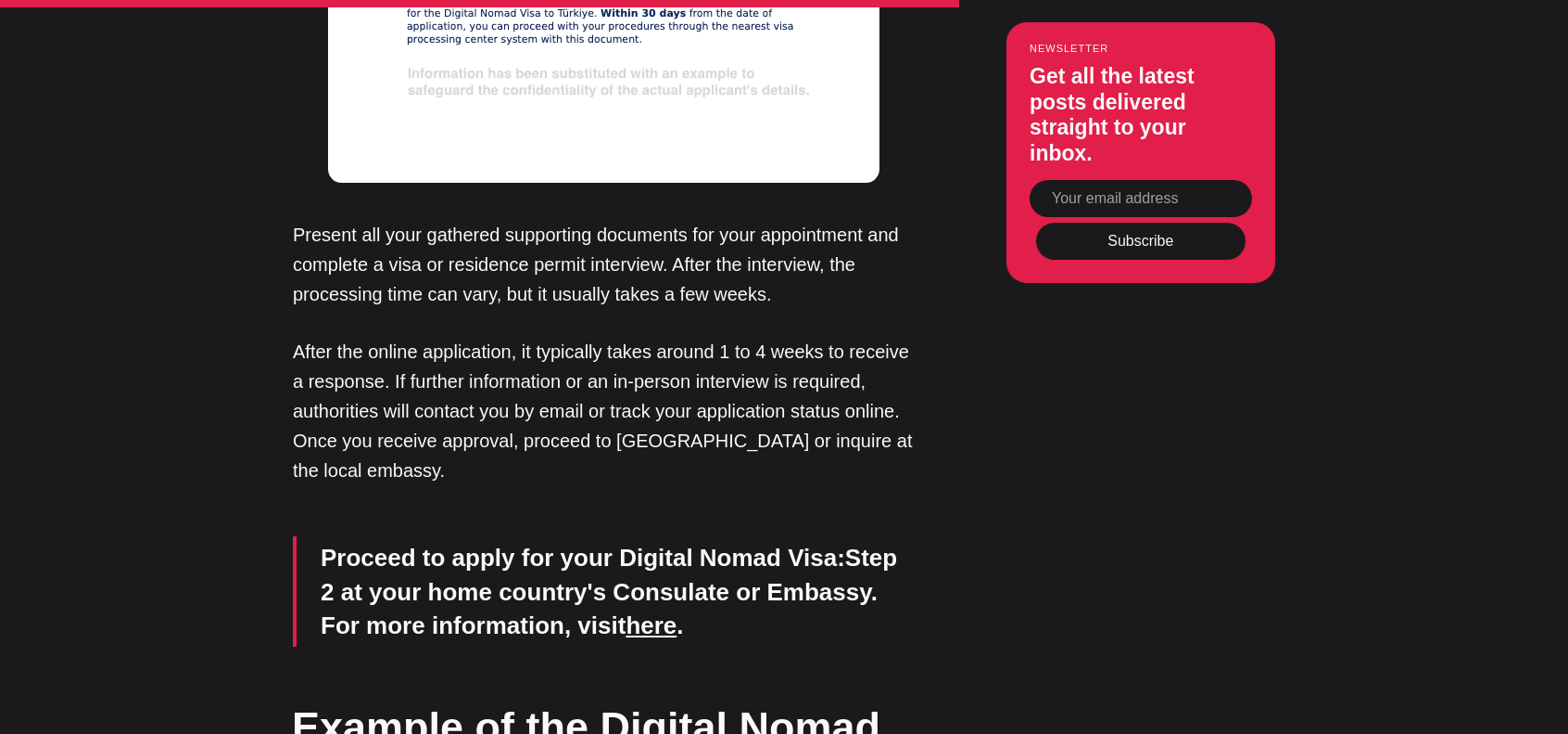
scroll to position [9368, 0]
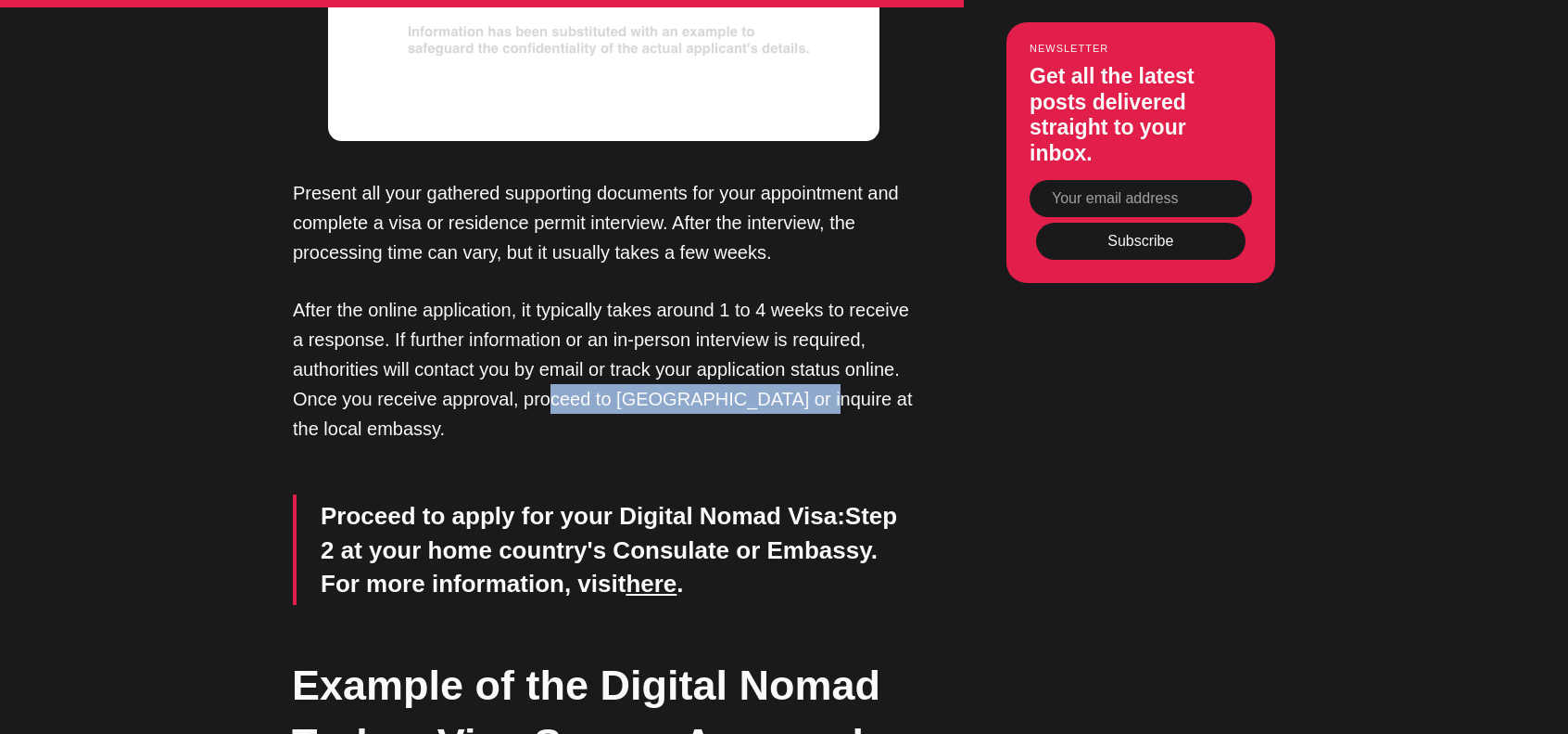
drag, startPoint x: 551, startPoint y: 357, endPoint x: 784, endPoint y: 346, distance: 233.3
click at [783, 347] on p "After the online application, it typically takes around 1 to 4 weeks to receive…" at bounding box center [604, 369] width 621 height 148
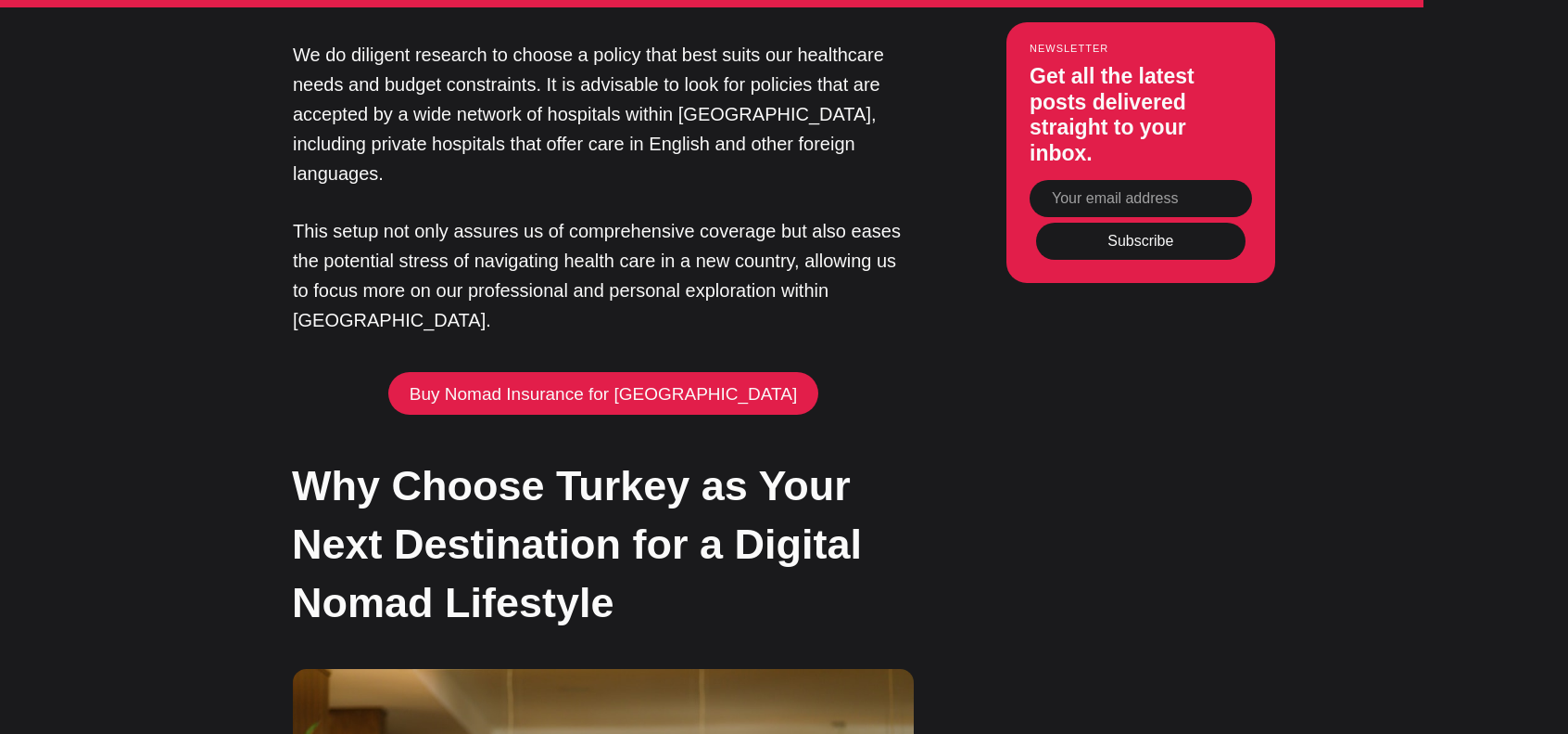
scroll to position [13449, 0]
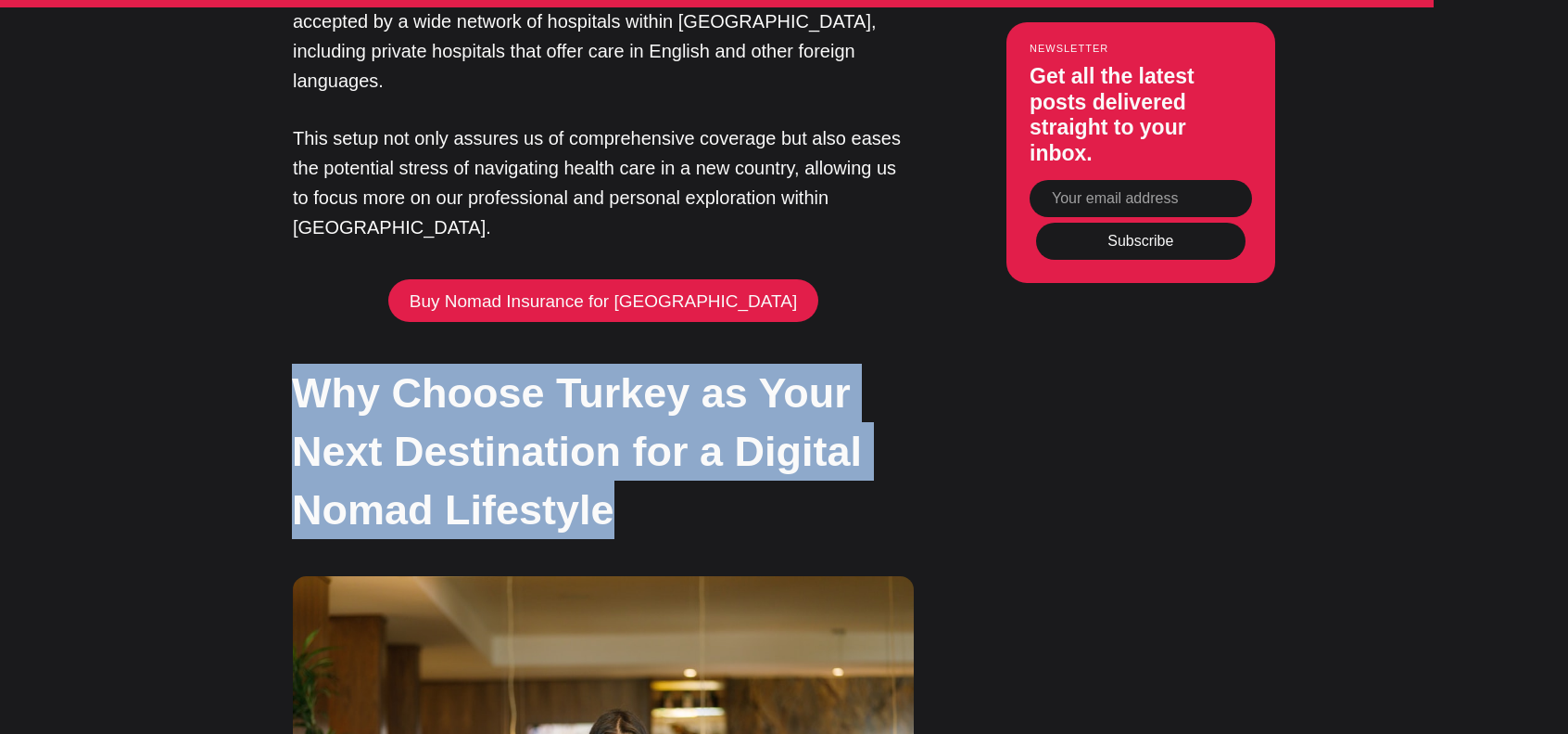
drag, startPoint x: 291, startPoint y: 120, endPoint x: 661, endPoint y: 220, distance: 383.3
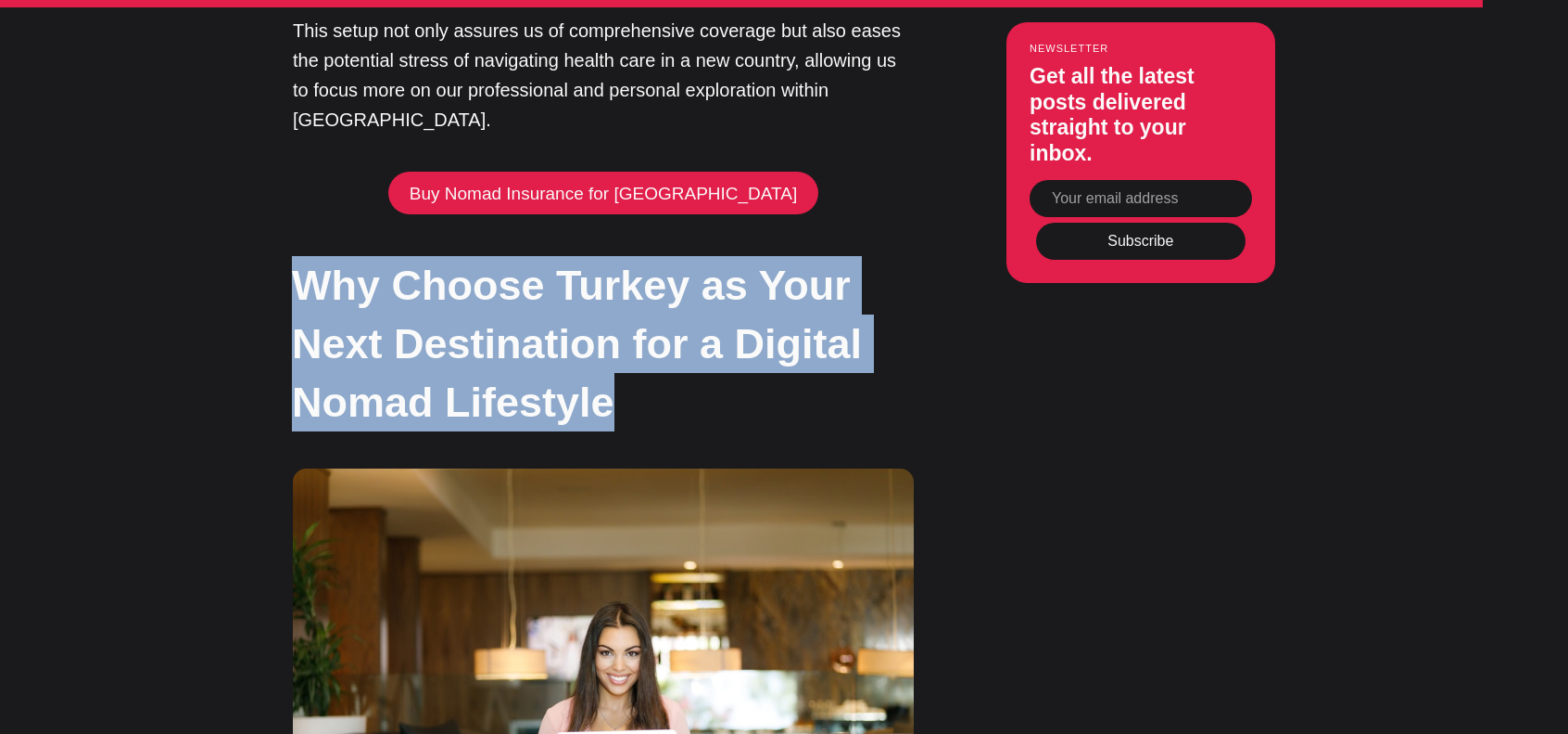
scroll to position [14098, 0]
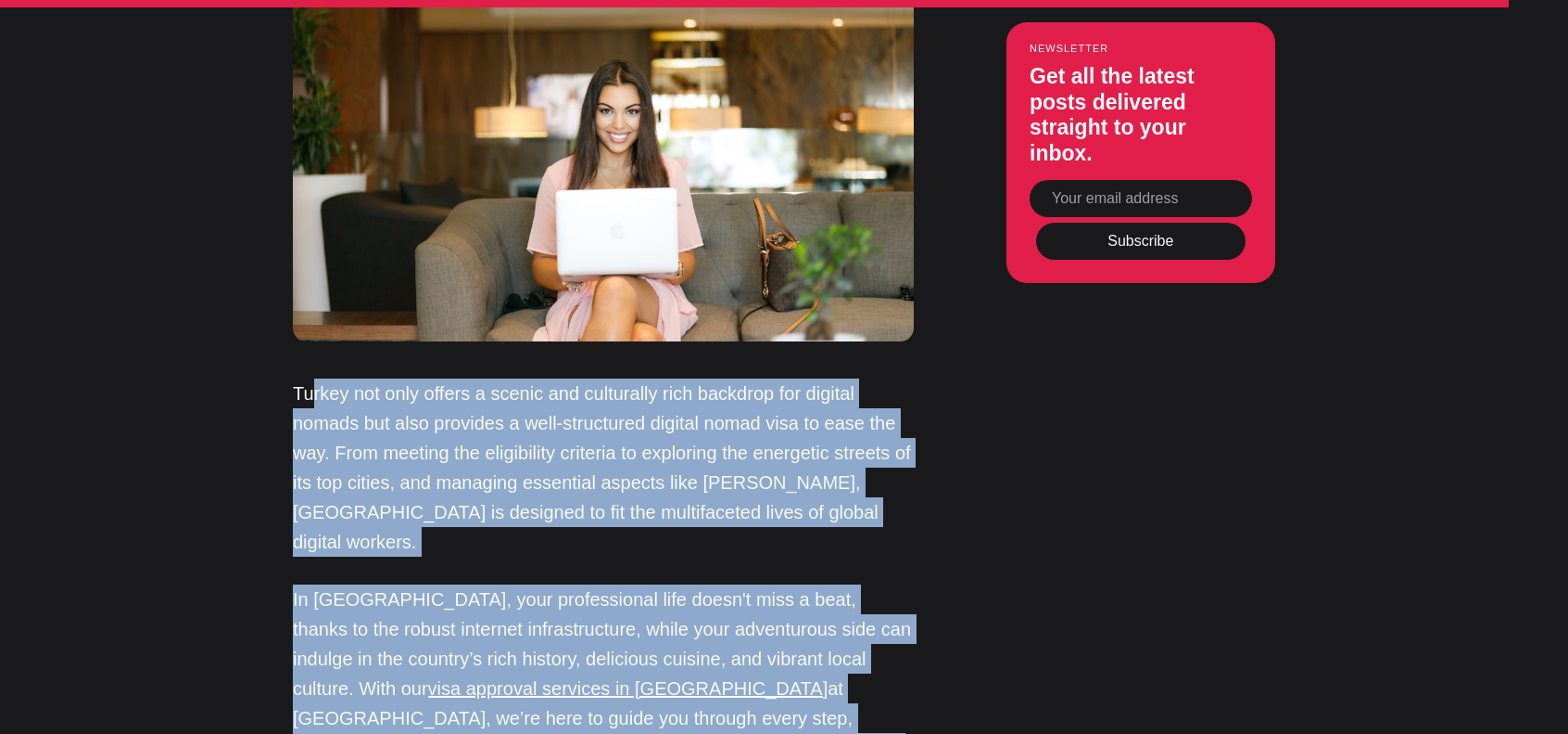
drag, startPoint x: 310, startPoint y: 117, endPoint x: 627, endPoint y: 507, distance: 502.6
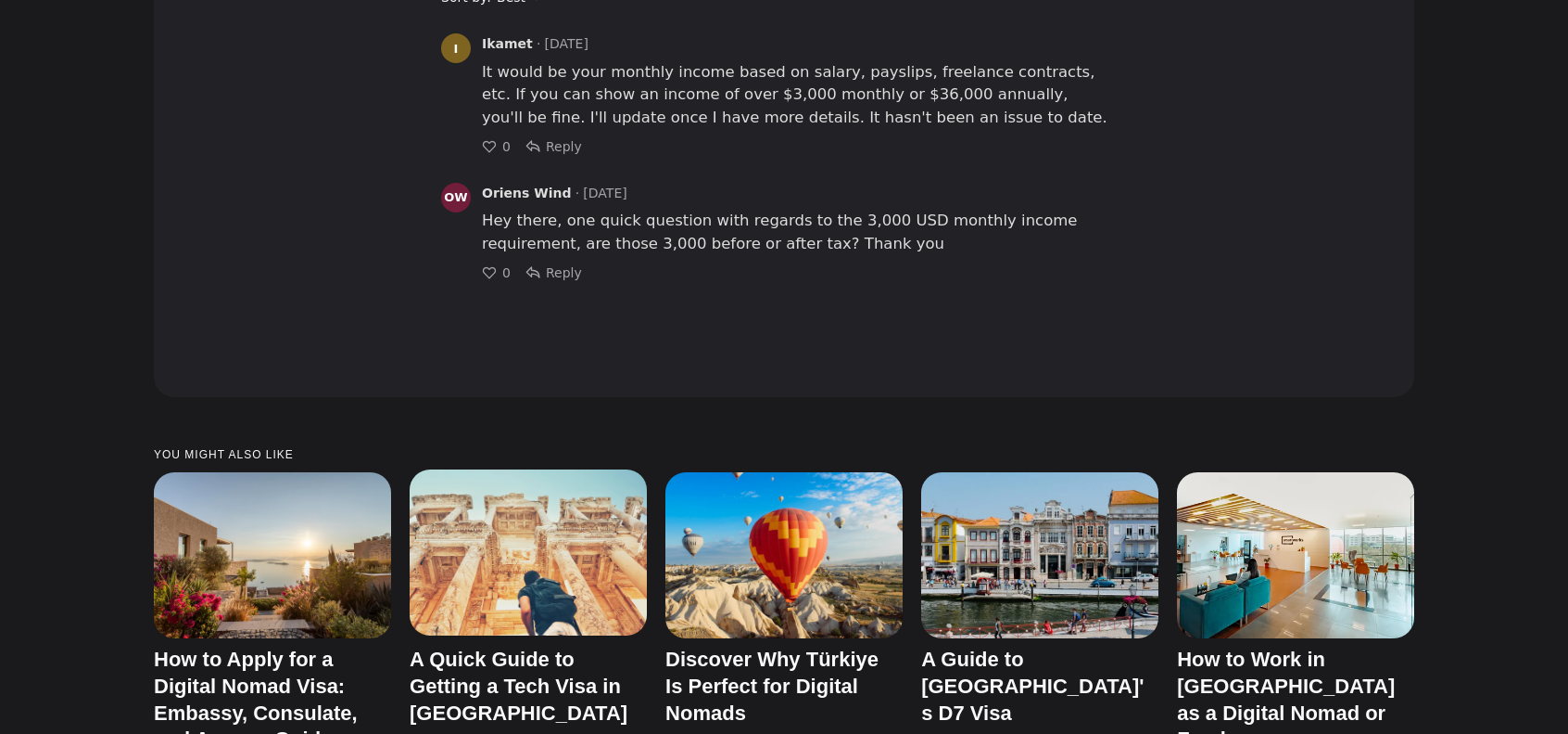
scroll to position [15860, 0]
